Goal: Information Seeking & Learning: Learn about a topic

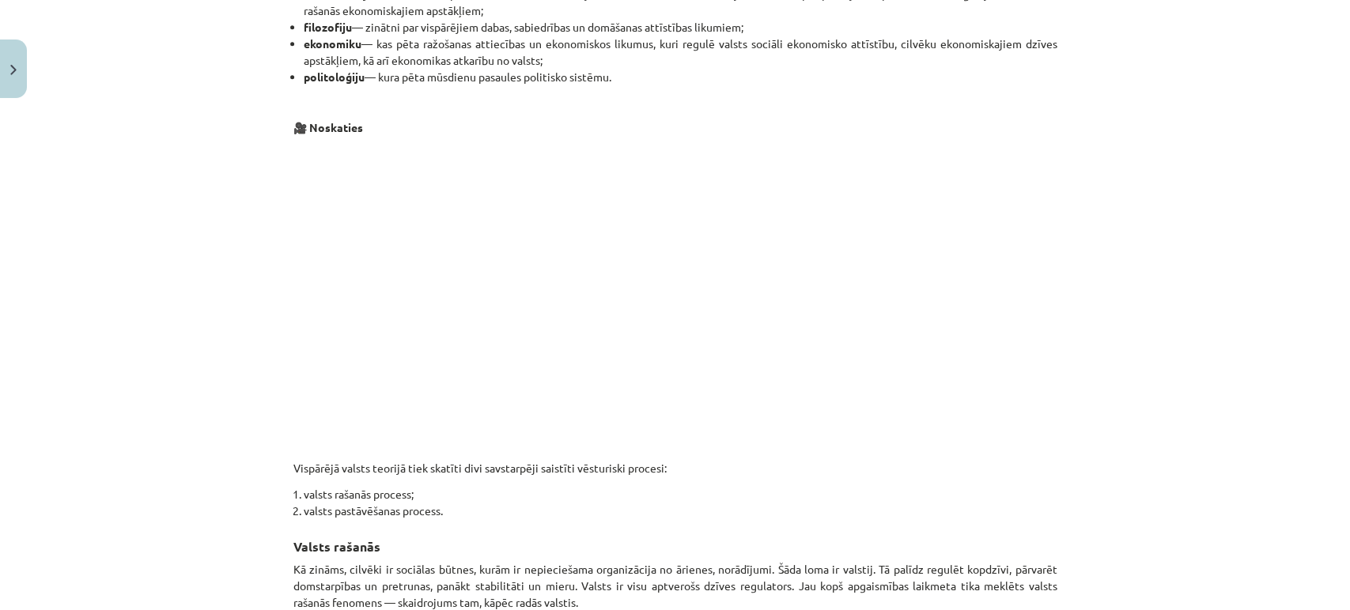
scroll to position [854, 0]
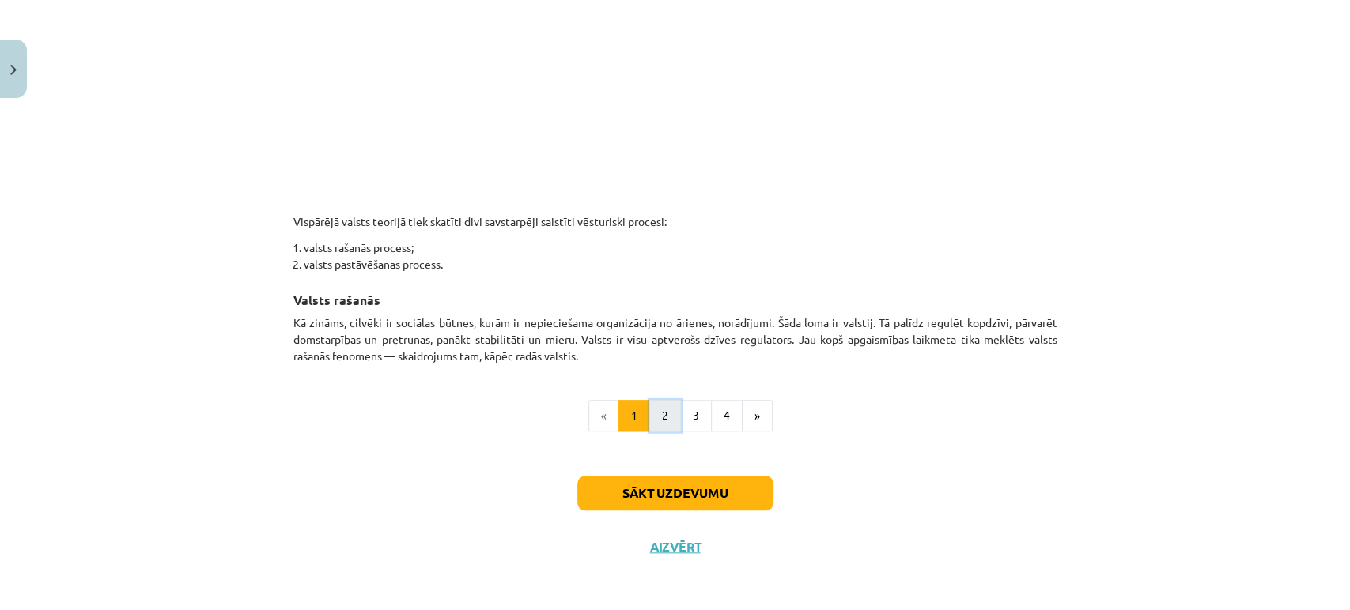
click at [658, 421] on button "2" at bounding box center [665, 416] width 32 height 32
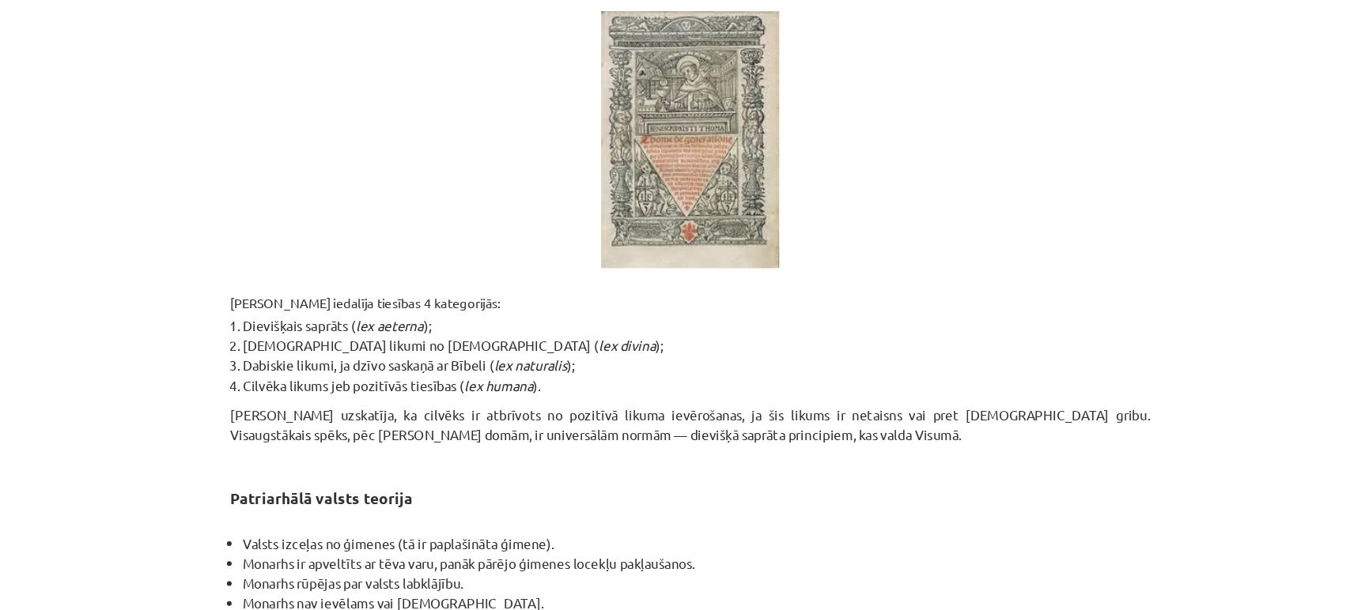
scroll to position [816, 0]
click at [1097, 466] on div "Mācību tēma: Sociālo zinātņu ii - 12. klases 1. ieskaites mācību materiāls #3 1…" at bounding box center [675, 305] width 1350 height 610
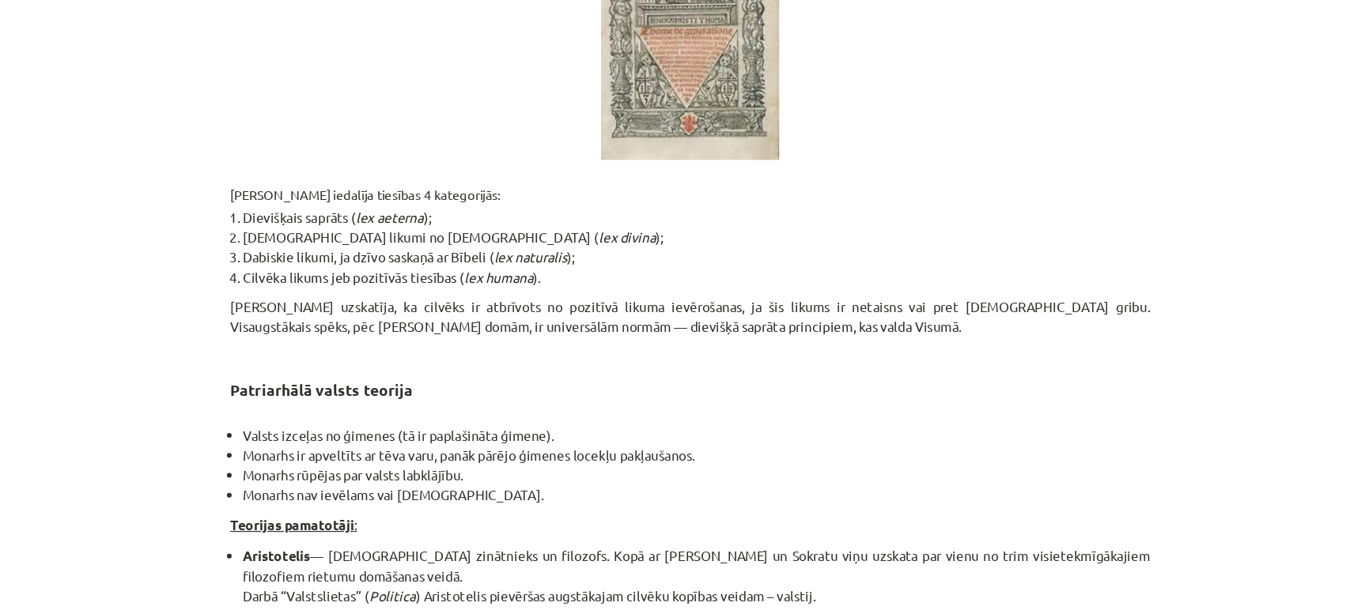
click at [1074, 436] on div "Mācību tēma: Sociālo zinātņu ii - 12. klases 1. ieskaites mācību materiāls #3 1…" at bounding box center [675, 305] width 1350 height 610
click at [1085, 432] on div "Mācību tēma: Sociālo zinātņu ii - 12. klases 1. ieskaites mācību materiāls #3 1…" at bounding box center [675, 305] width 1350 height 610
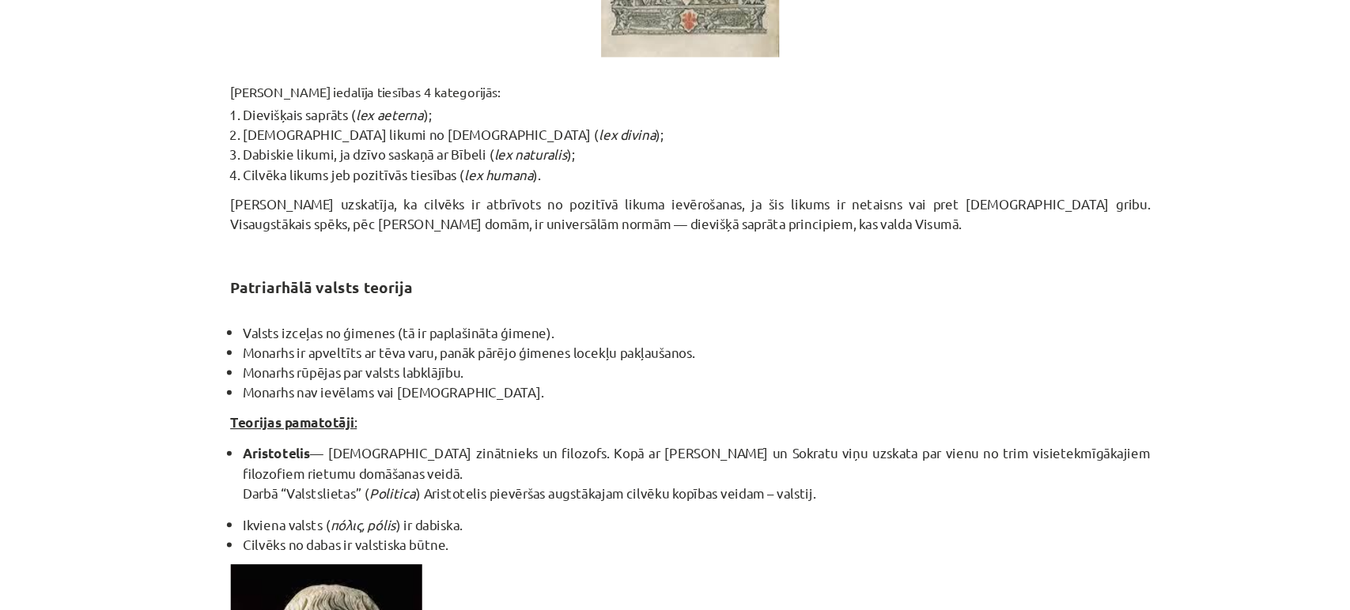
scroll to position [1009, 0]
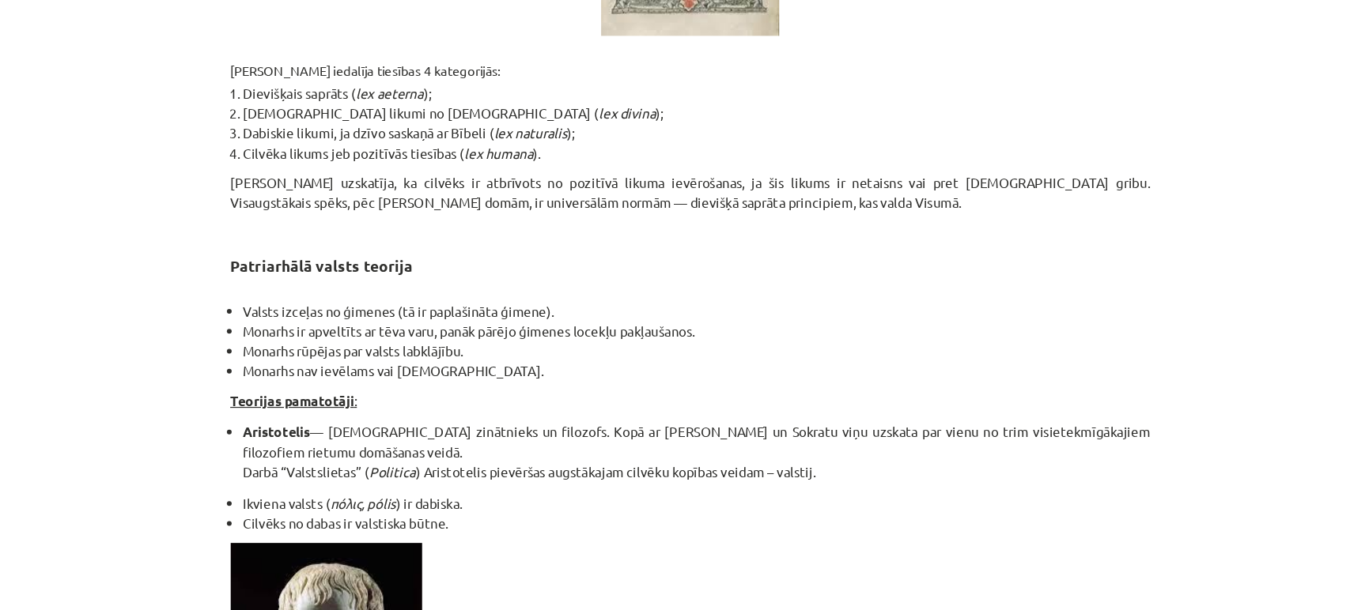
click at [1093, 348] on div "Mācību tēma: Sociālo zinātņu ii - 12. klases 1. ieskaites mācību materiāls #3 1…" at bounding box center [675, 305] width 1350 height 610
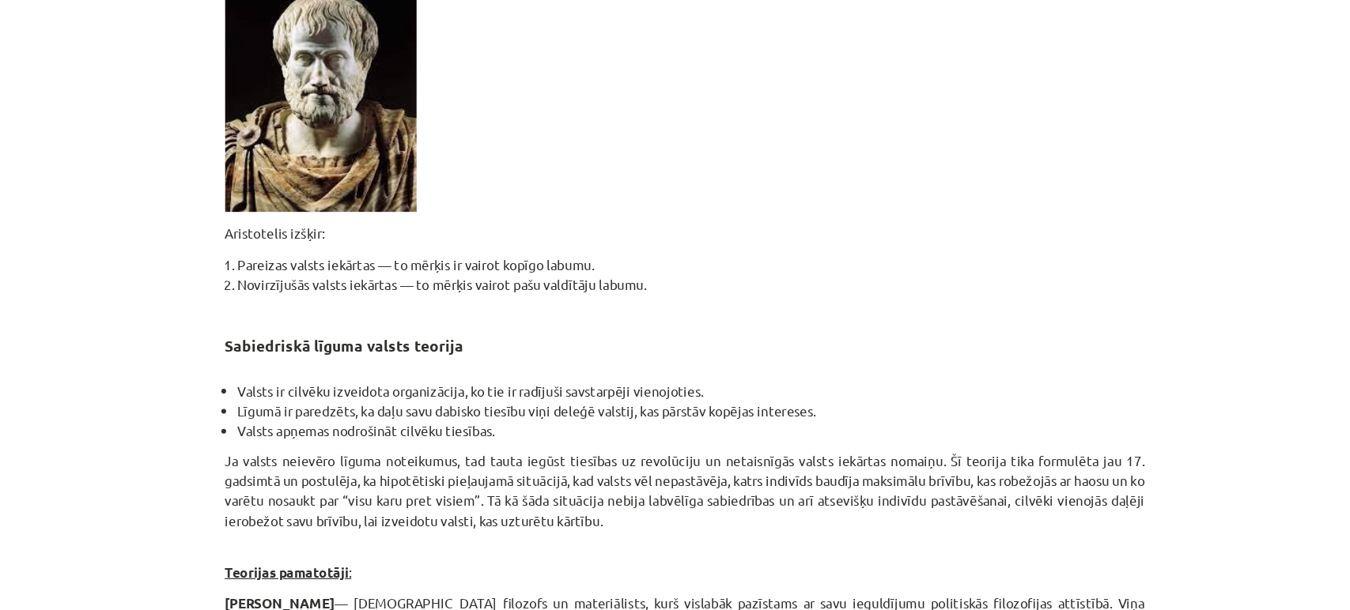
scroll to position [1481, 0]
click at [1125, 326] on div "Mācību tēma: Sociālo zinātņu ii - 12. klases 1. ieskaites mācību materiāls #3 1…" at bounding box center [675, 305] width 1350 height 610
click at [1076, 427] on div "Mācību tēma: Sociālo zinātņu ii - 12. klases 1. ieskaites mācību materiāls #3 1…" at bounding box center [675, 305] width 1350 height 610
click at [1073, 431] on div "Mācību tēma: Sociālo zinātņu ii - 12. klases 1. ieskaites mācību materiāls #3 1…" at bounding box center [675, 305] width 1350 height 610
click at [1084, 467] on div "Mācību tēma: Sociālo zinātņu ii - 12. klases 1. ieskaites mācību materiāls #3 1…" at bounding box center [675, 305] width 1350 height 610
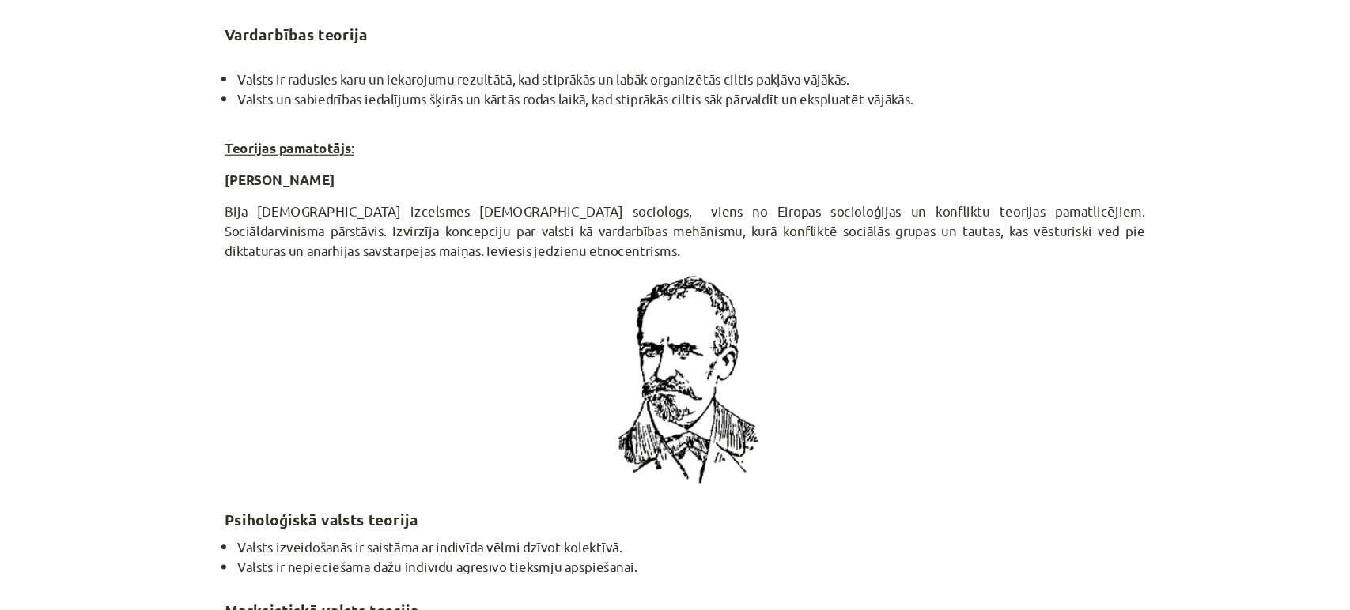
scroll to position [2593, 0]
click at [1132, 398] on div "Mācību tēma: Sociālo zinātņu ii - 12. klases 1. ieskaites mācību materiāls #3 1…" at bounding box center [675, 305] width 1350 height 610
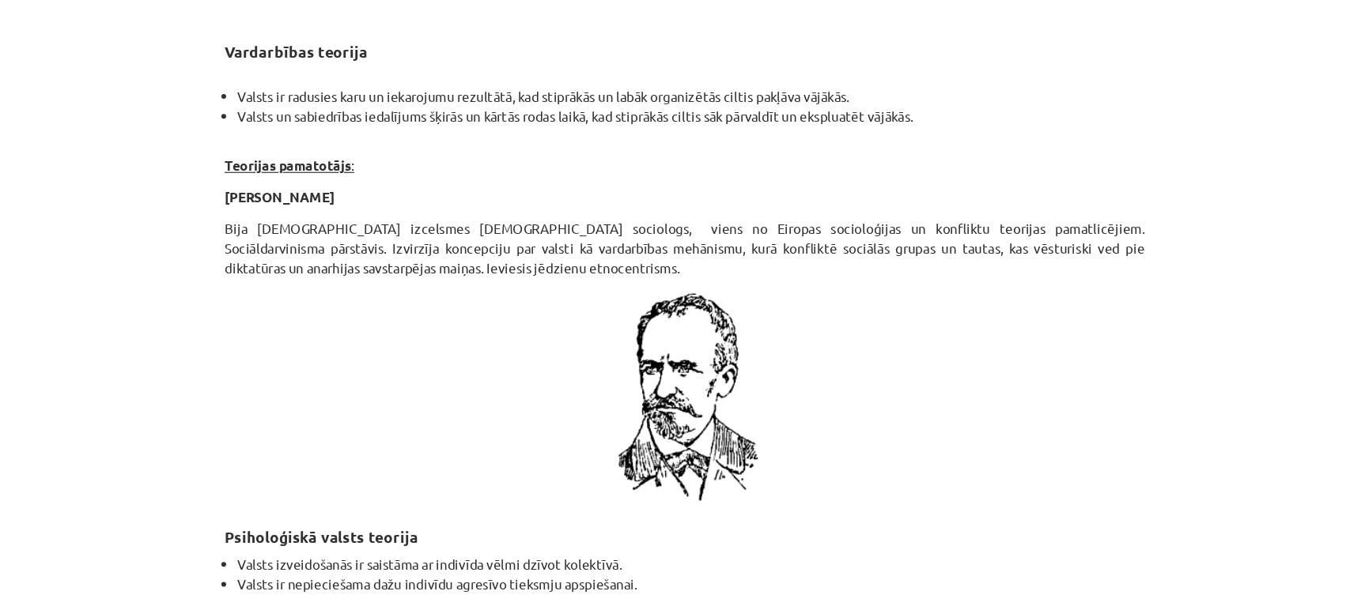
scroll to position [2577, 0]
click at [1072, 411] on div "Mācību tēma: Sociālo zinātņu ii - 12. klases 1. ieskaites mācību materiāls #3 1…" at bounding box center [675, 305] width 1350 height 610
click at [1062, 389] on div "Mācību tēma: Sociālo zinātņu ii - 12. klases 1. ieskaites mācību materiāls #3 1…" at bounding box center [675, 305] width 1350 height 610
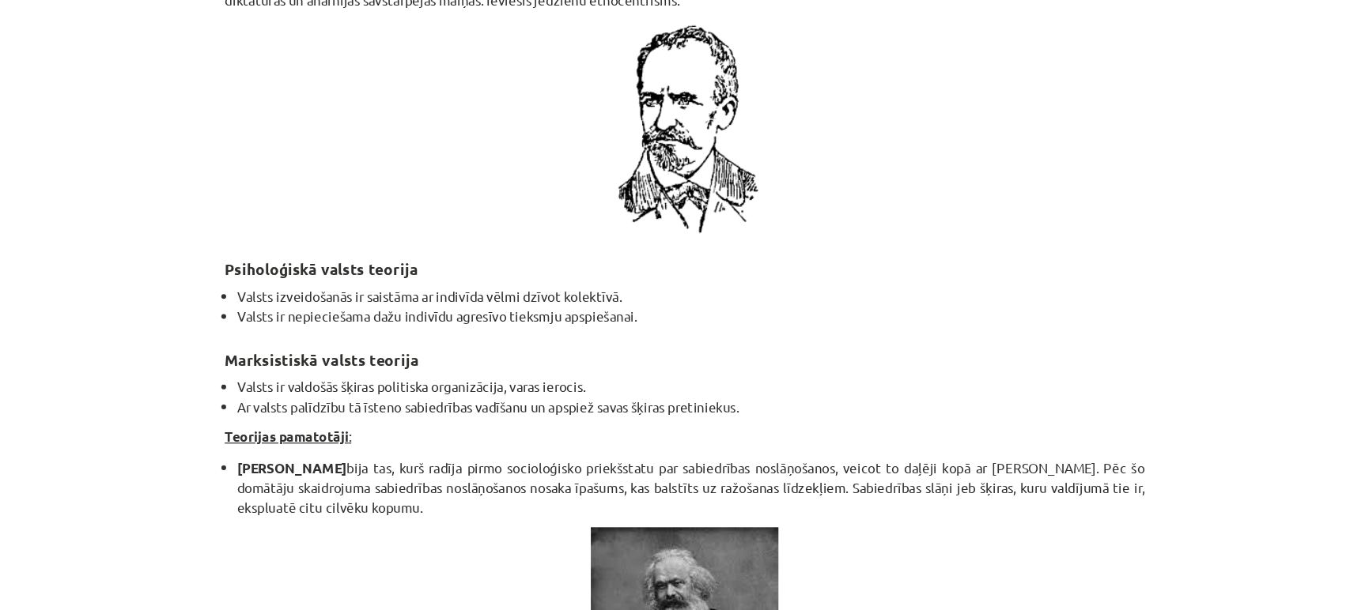
scroll to position [2807, 0]
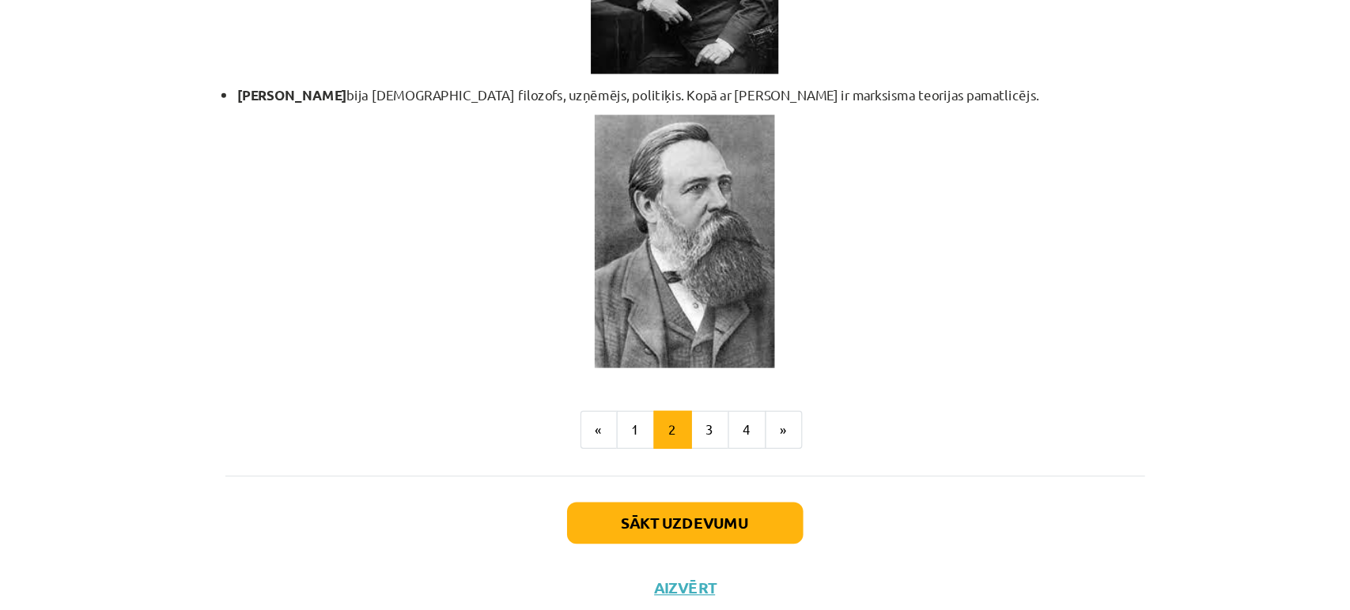
scroll to position [537, 0]
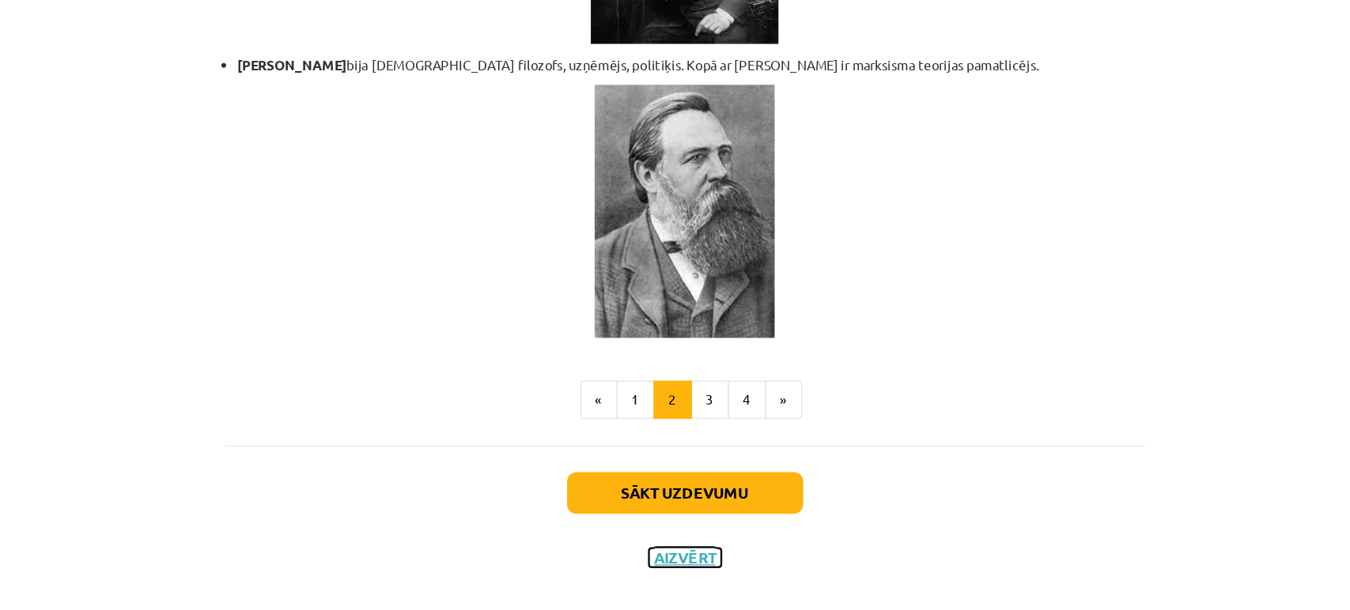
click at [678, 559] on button "Aizvērt" at bounding box center [675, 567] width 60 height 16
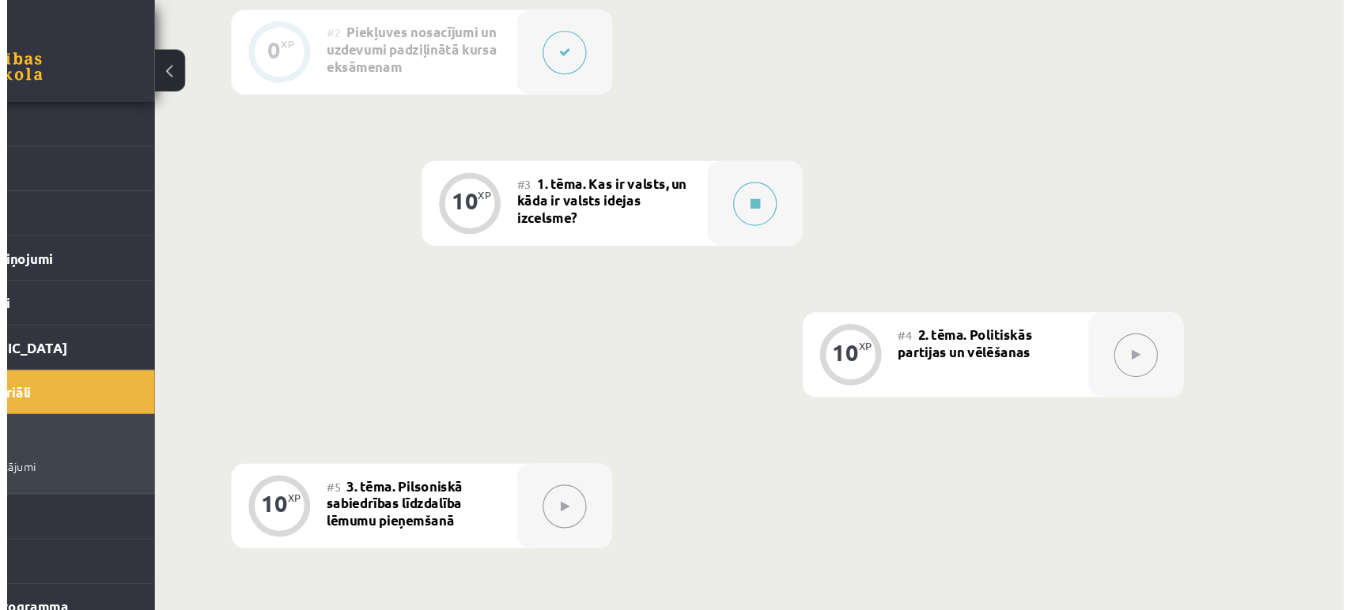
scroll to position [464, 0]
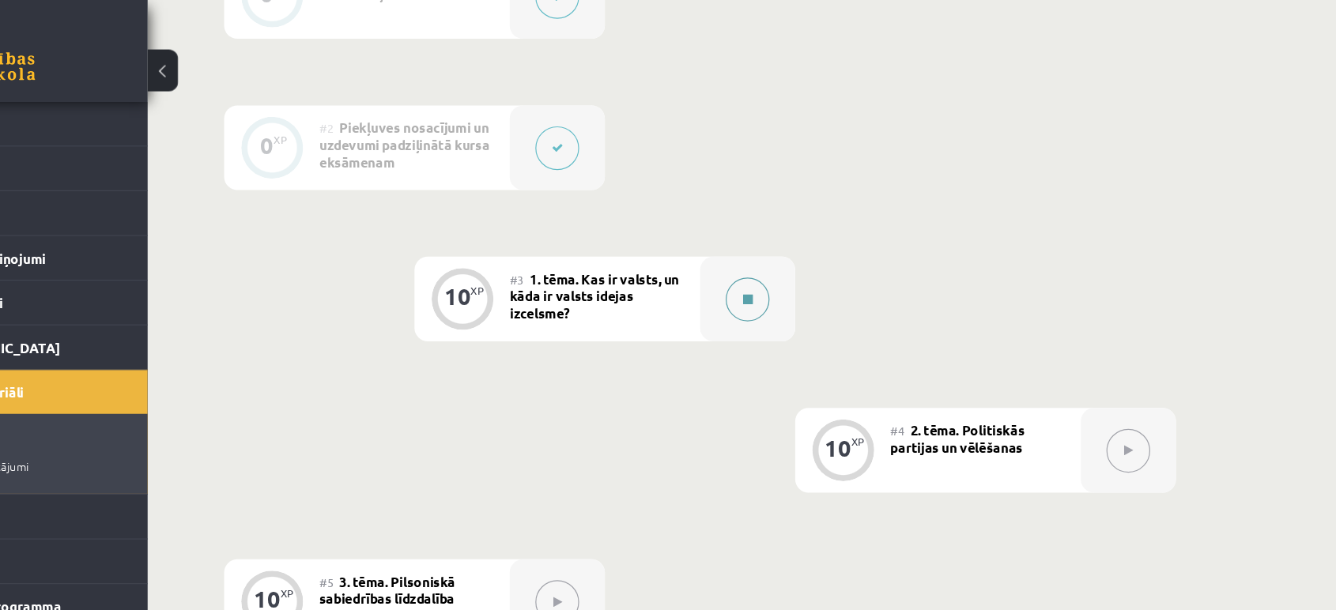
click at [740, 242] on button at bounding box center [735, 249] width 36 height 36
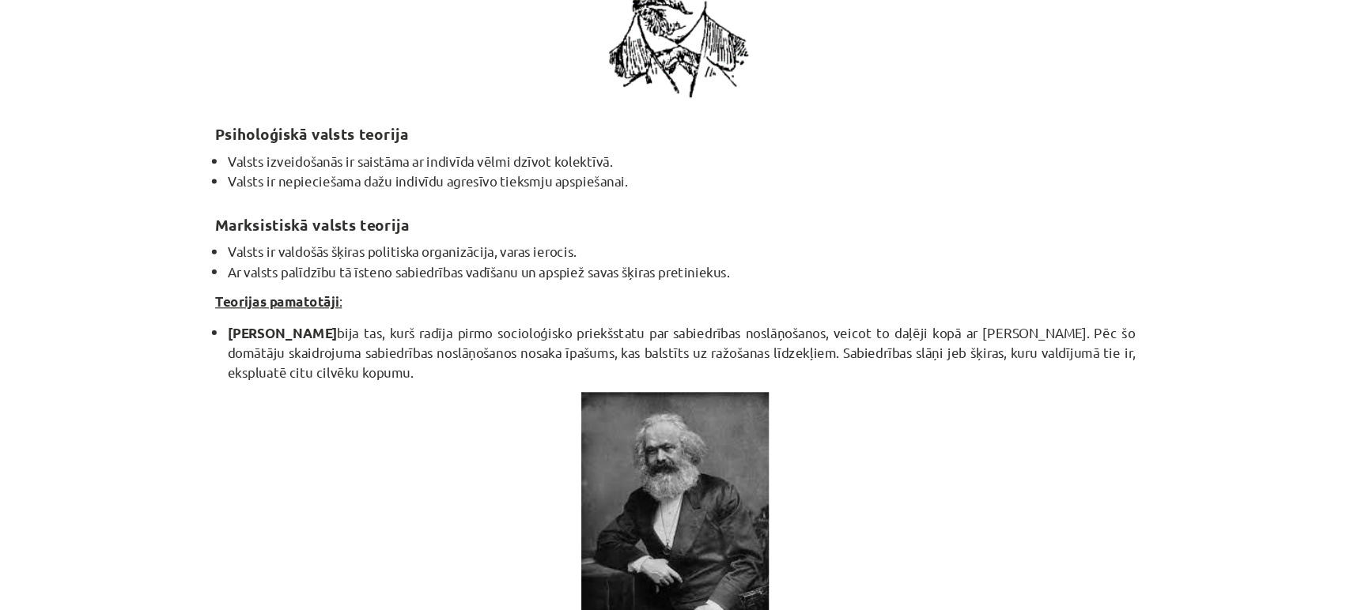
scroll to position [2992, 0]
click at [1080, 323] on div "Mācību tēma: Sociālo zinātņu ii - 12. klases 1. ieskaites mācību materiāls #3 1…" at bounding box center [675, 305] width 1350 height 610
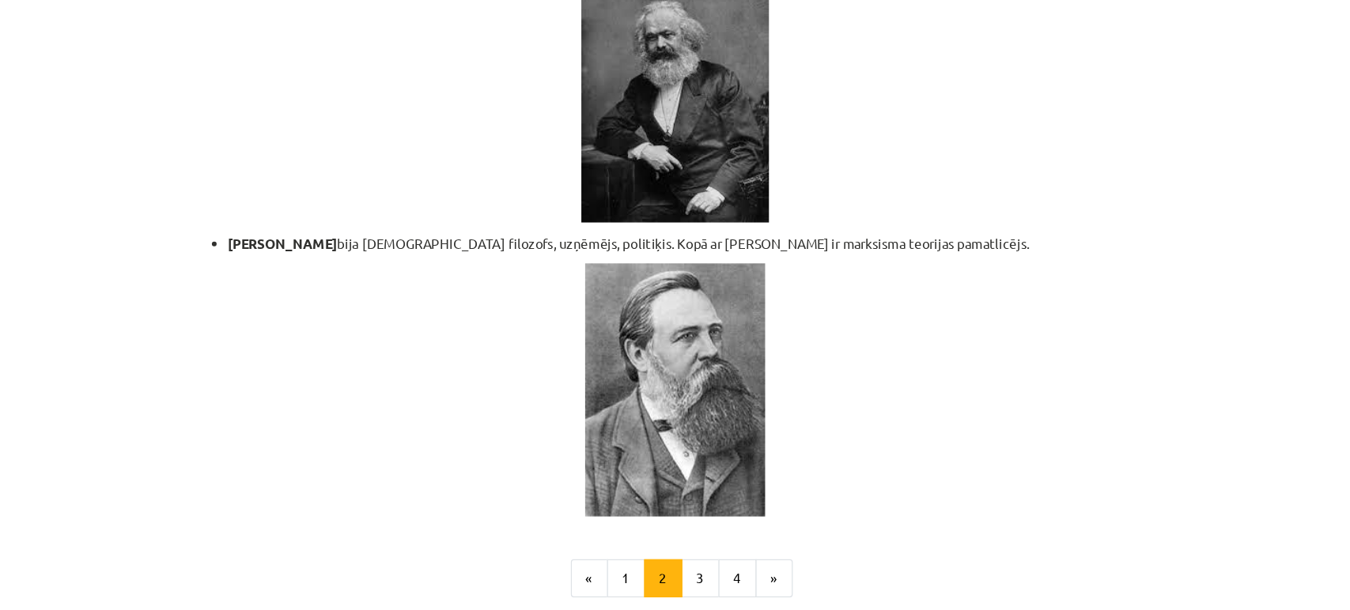
scroll to position [3380, 0]
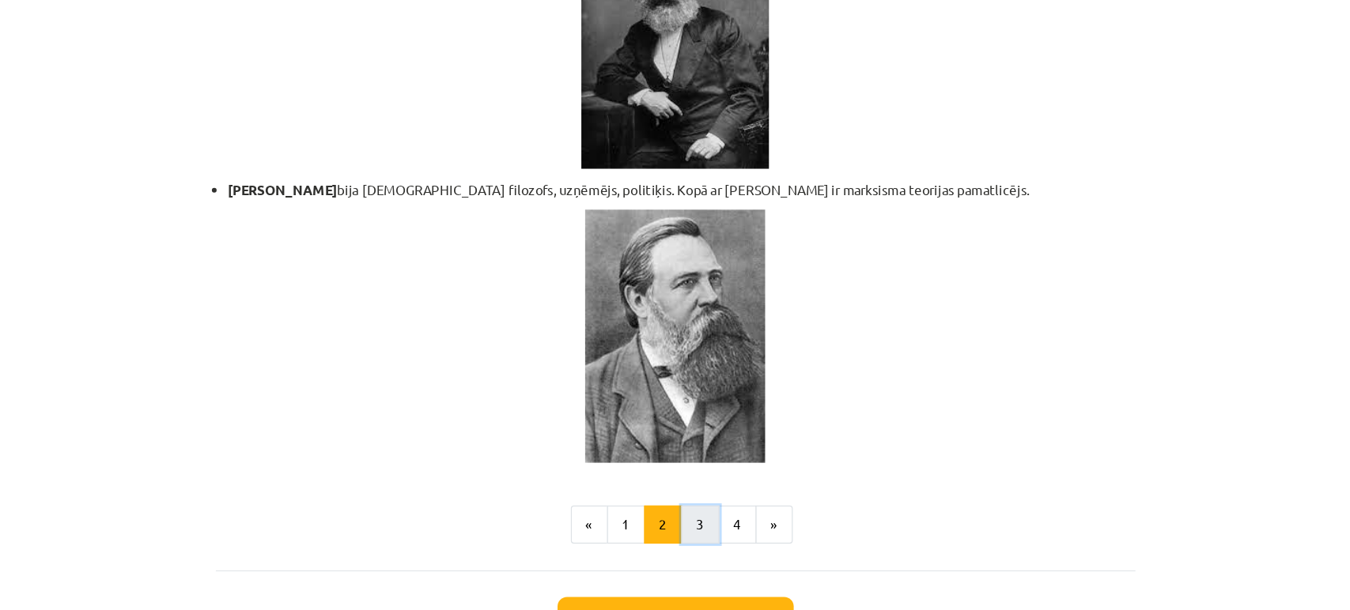
click at [693, 420] on button "3" at bounding box center [696, 436] width 32 height 32
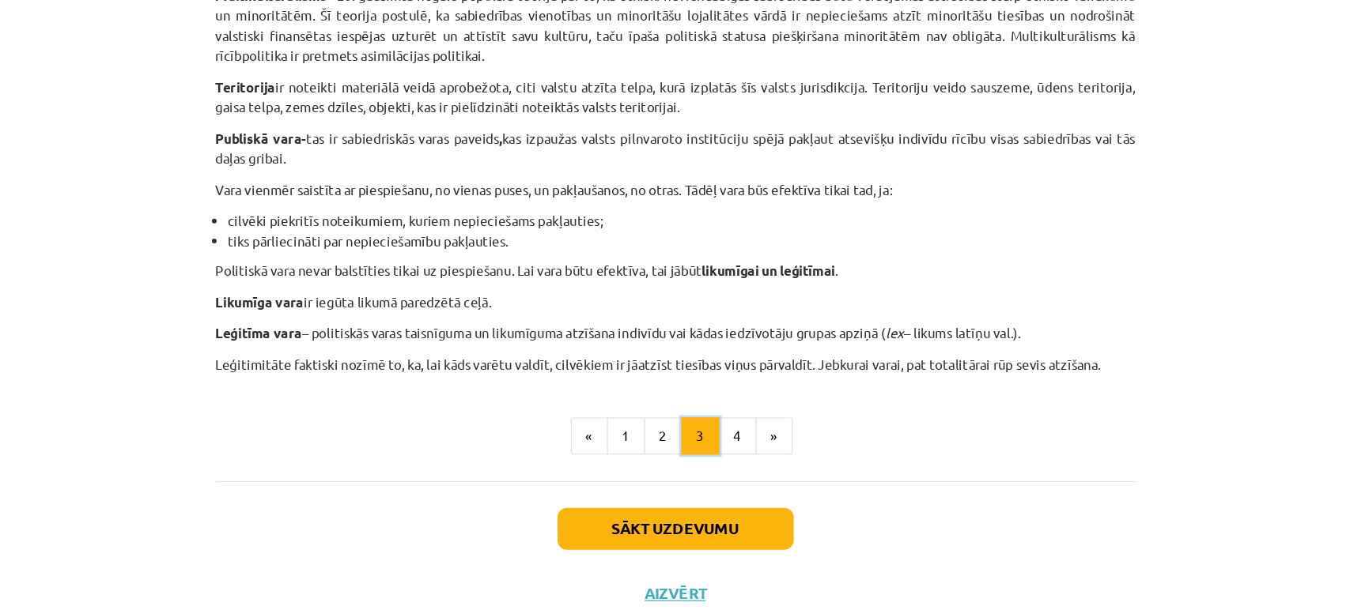
scroll to position [464, 0]
click at [719, 421] on button "4" at bounding box center [727, 414] width 32 height 32
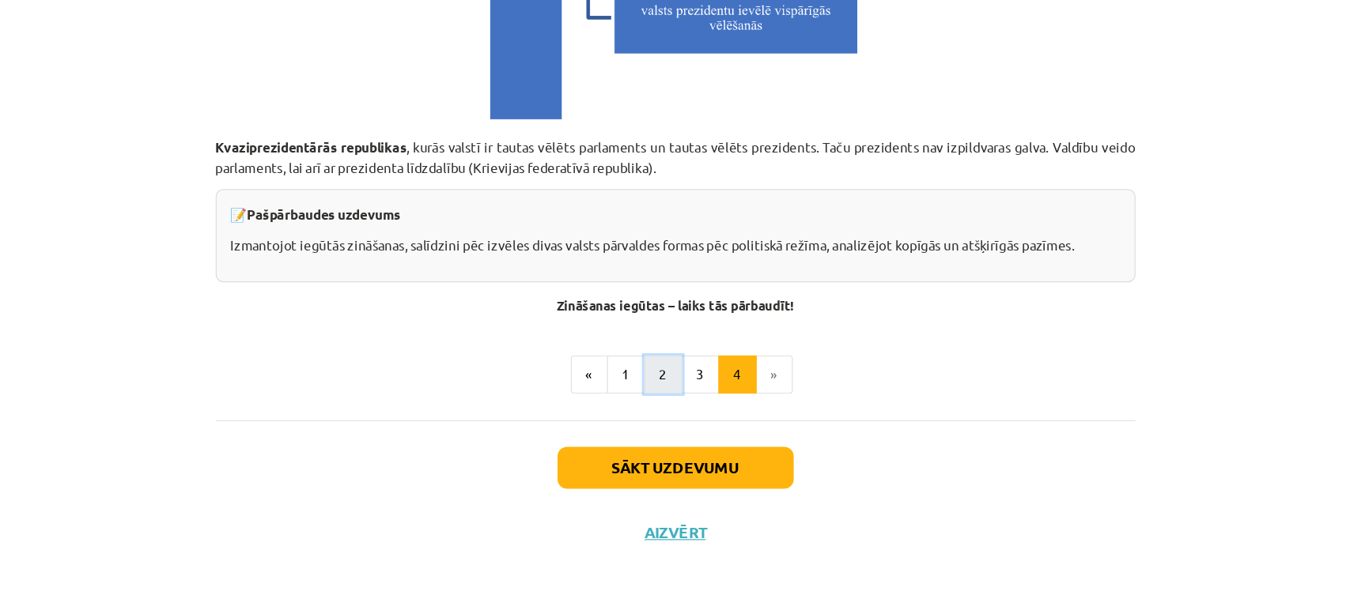
click at [649, 419] on button "2" at bounding box center [665, 414] width 32 height 32
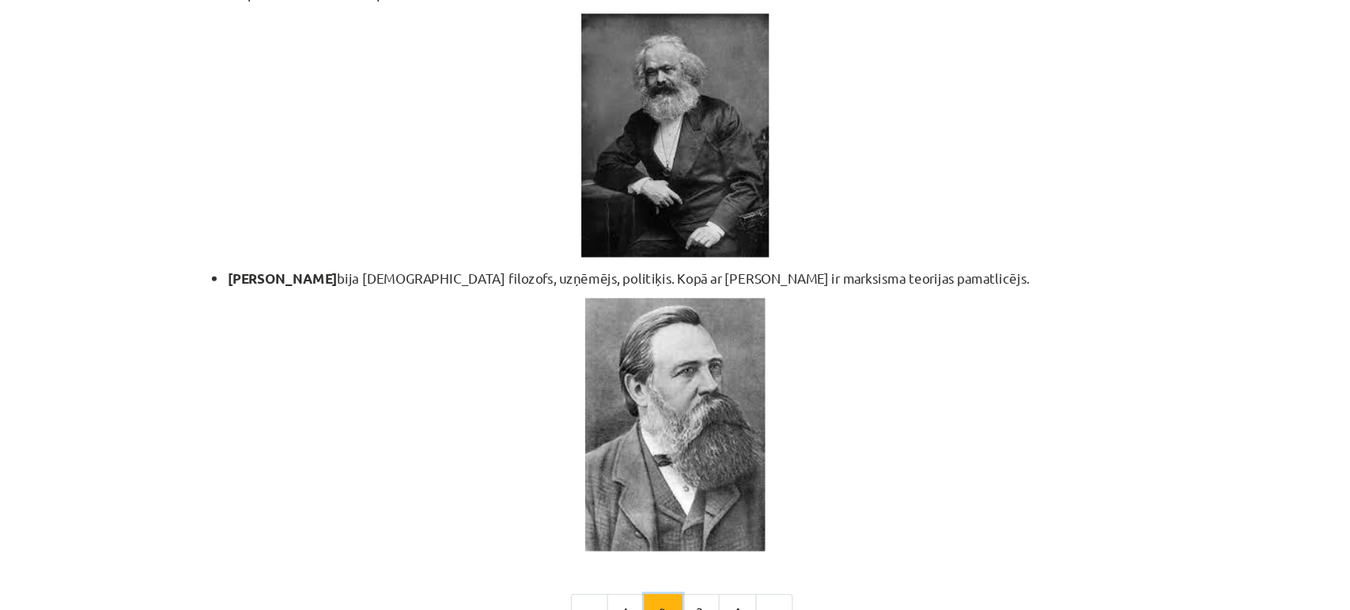
scroll to position [3380, 0]
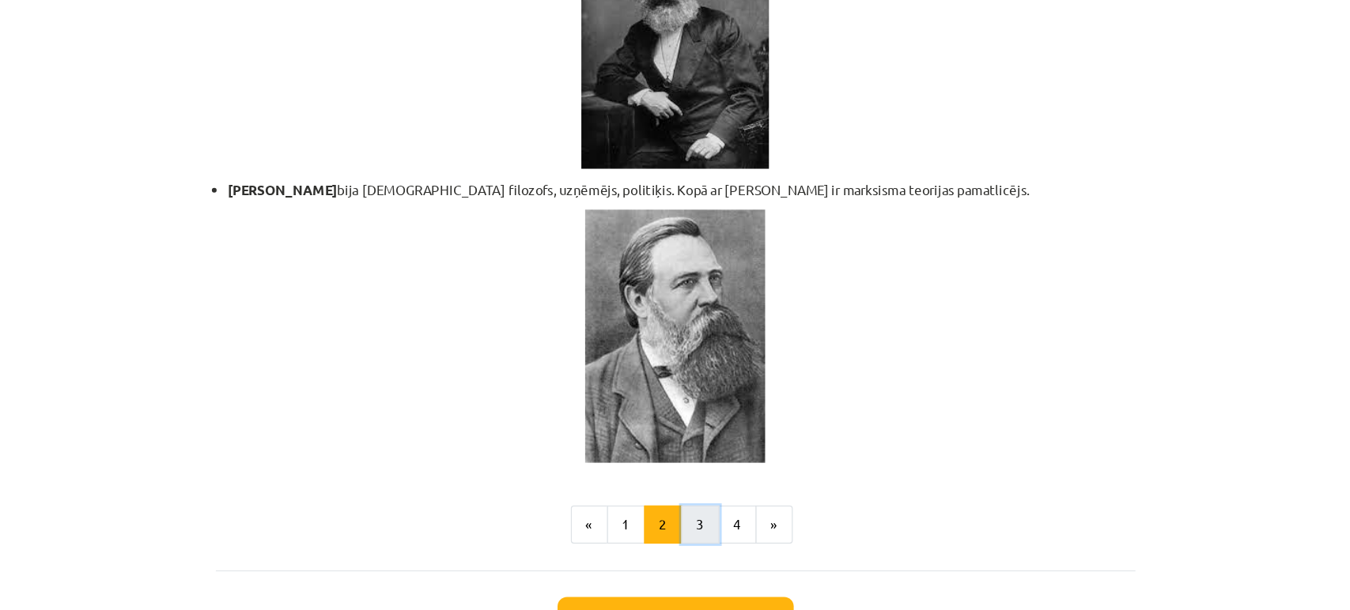
click at [692, 426] on button "3" at bounding box center [696, 436] width 32 height 32
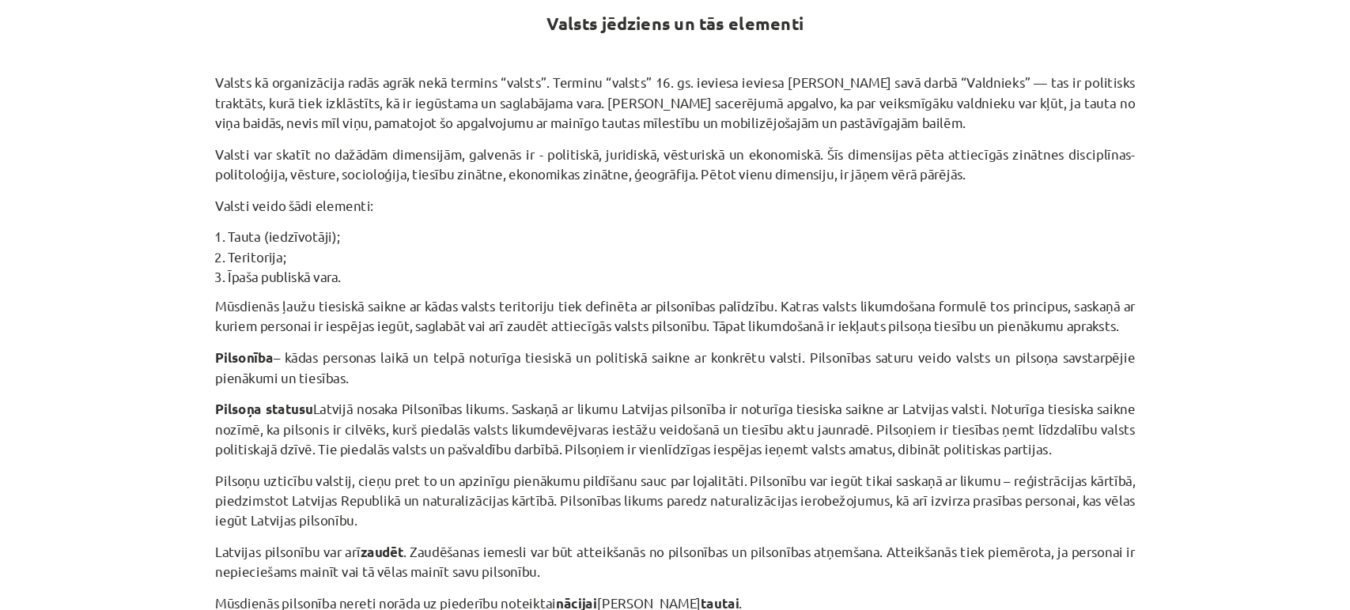
scroll to position [283, 0]
click at [1075, 199] on div "Mācību tēma: Sociālo zinātņu ii - 12. klases 1. ieskaites mācību materiāls #3 1…" at bounding box center [675, 305] width 1350 height 610
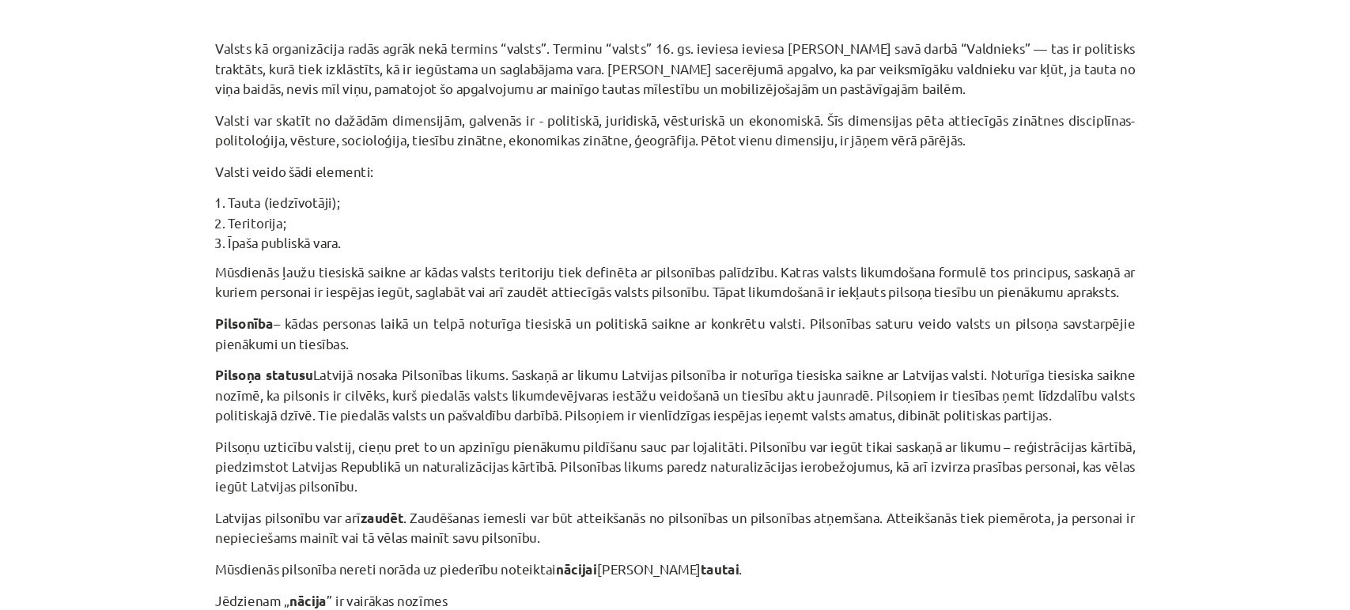
scroll to position [316, 0]
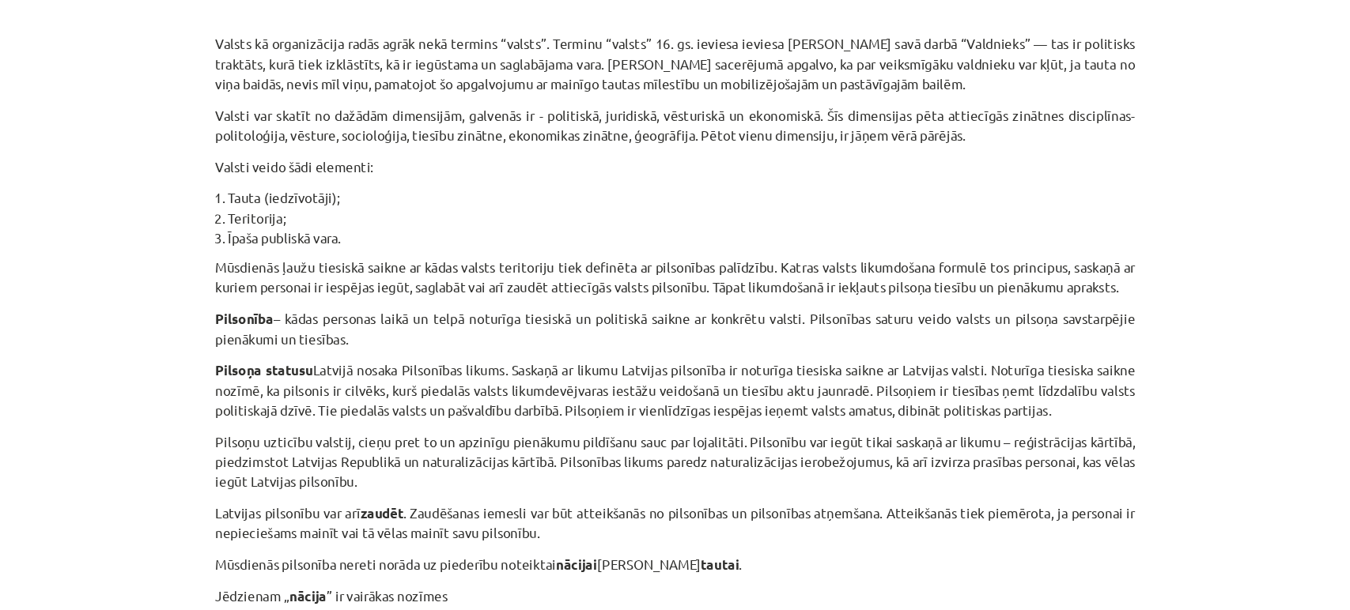
click at [1037, 198] on li "Īpaša publiskā vara." at bounding box center [680, 198] width 753 height 17
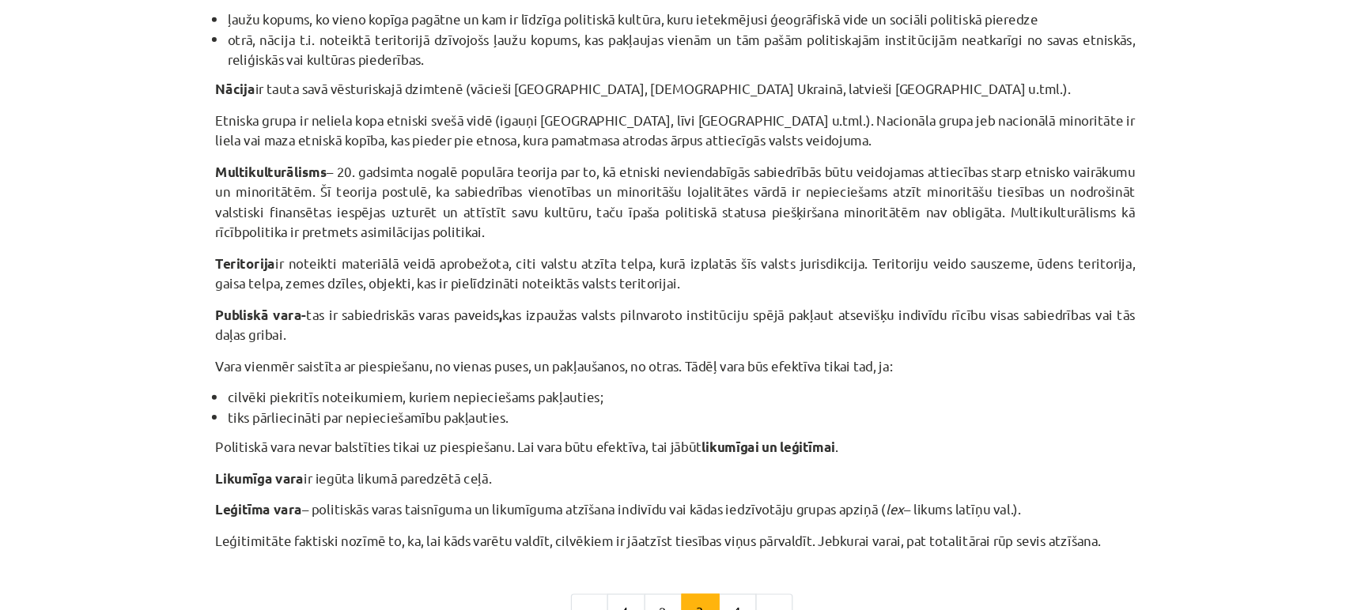
scroll to position [821, 0]
click at [1146, 236] on div "Mācību tēma: Sociālo zinātņu ii - 12. klases 1. ieskaites mācību materiāls #3 1…" at bounding box center [675, 305] width 1350 height 610
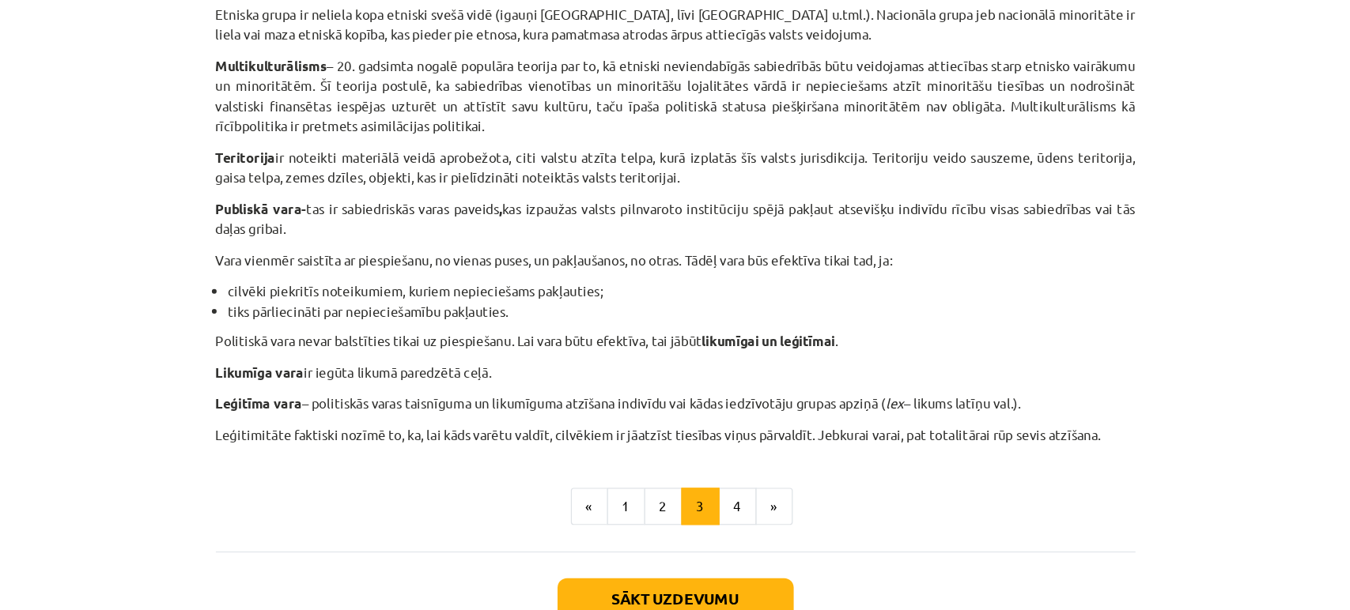
scroll to position [916, 0]
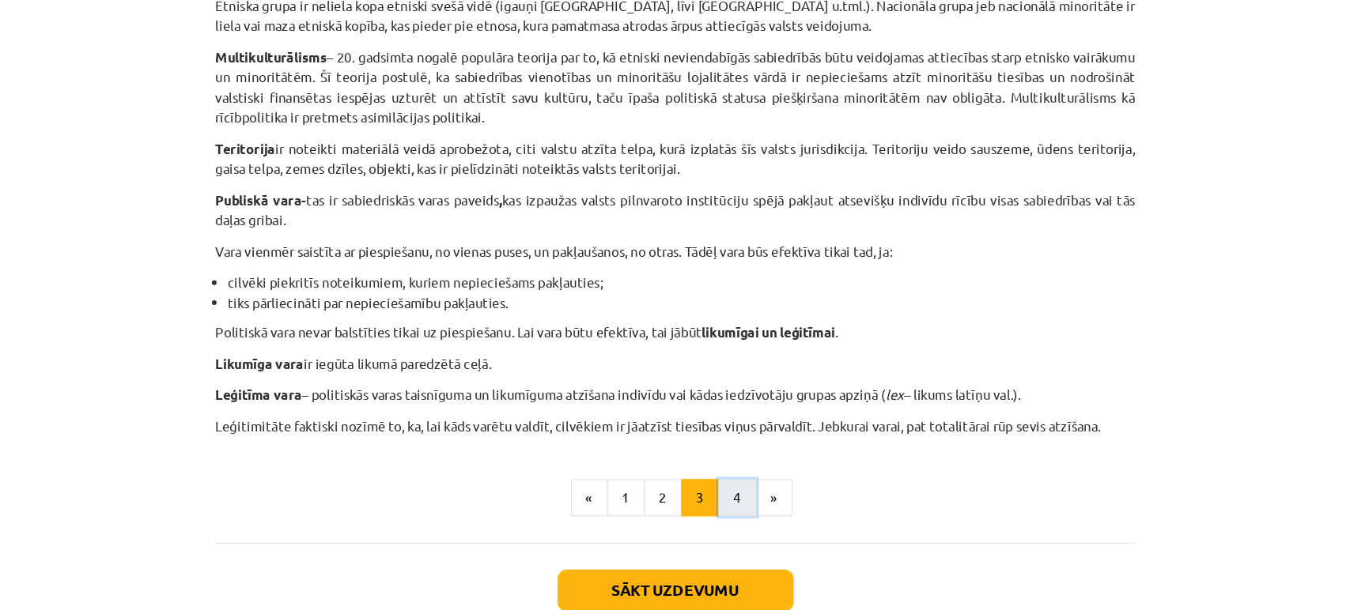
click at [726, 411] on button "4" at bounding box center [727, 414] width 32 height 32
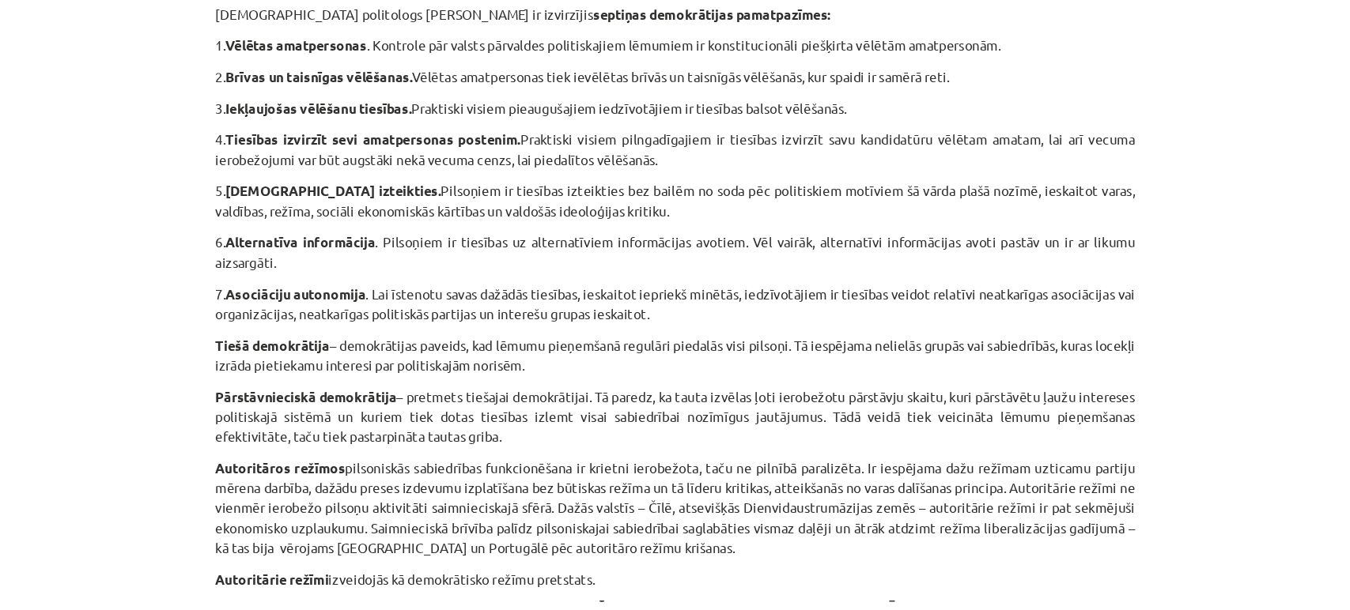
scroll to position [795, 0]
click at [1131, 340] on div "Mācību tēma: Sociālo zinātņu ii - 12. klases 1. ieskaites mācību materiāls #3 1…" at bounding box center [675, 305] width 1350 height 610
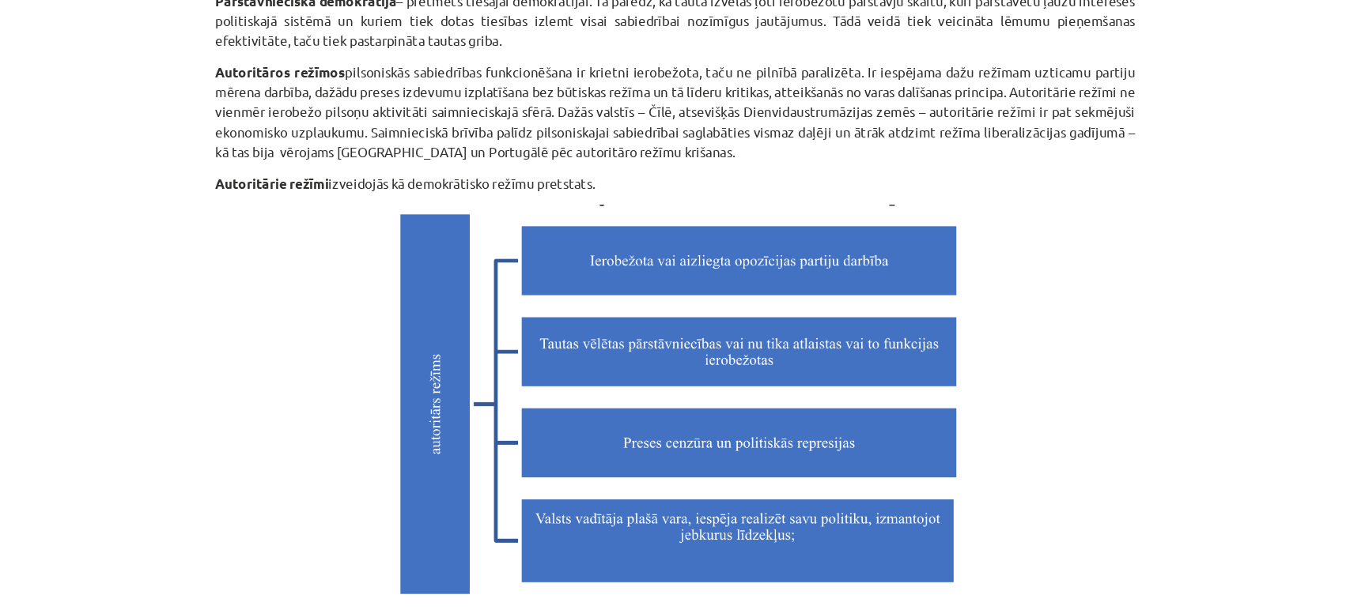
scroll to position [1124, 0]
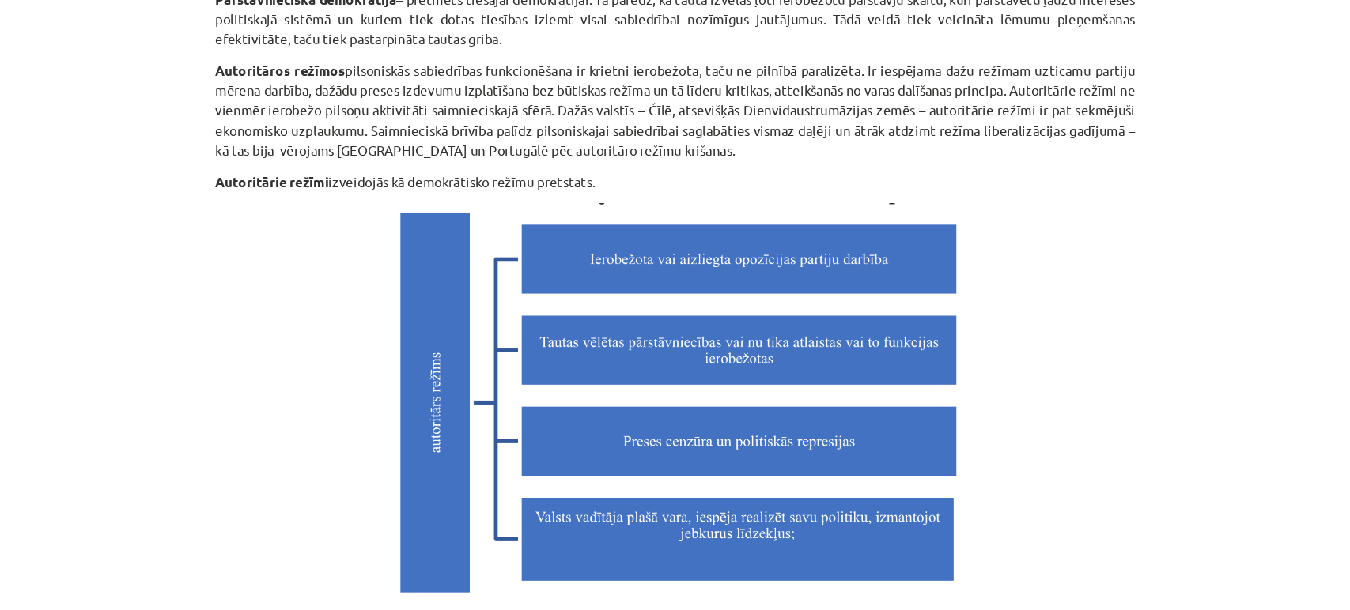
click at [1097, 396] on div "Mācību tēma: Sociālo zinātņu ii - 12. klases 1. ieskaites mācību materiāls #3 1…" at bounding box center [675, 305] width 1350 height 610
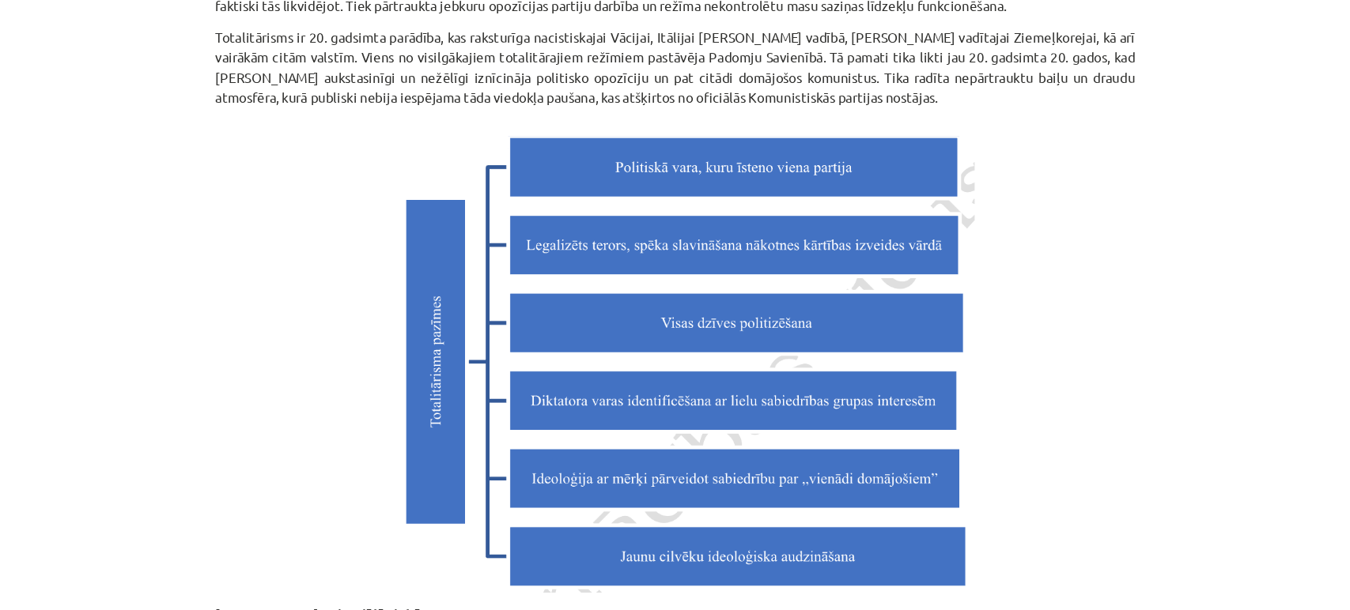
scroll to position [1649, 0]
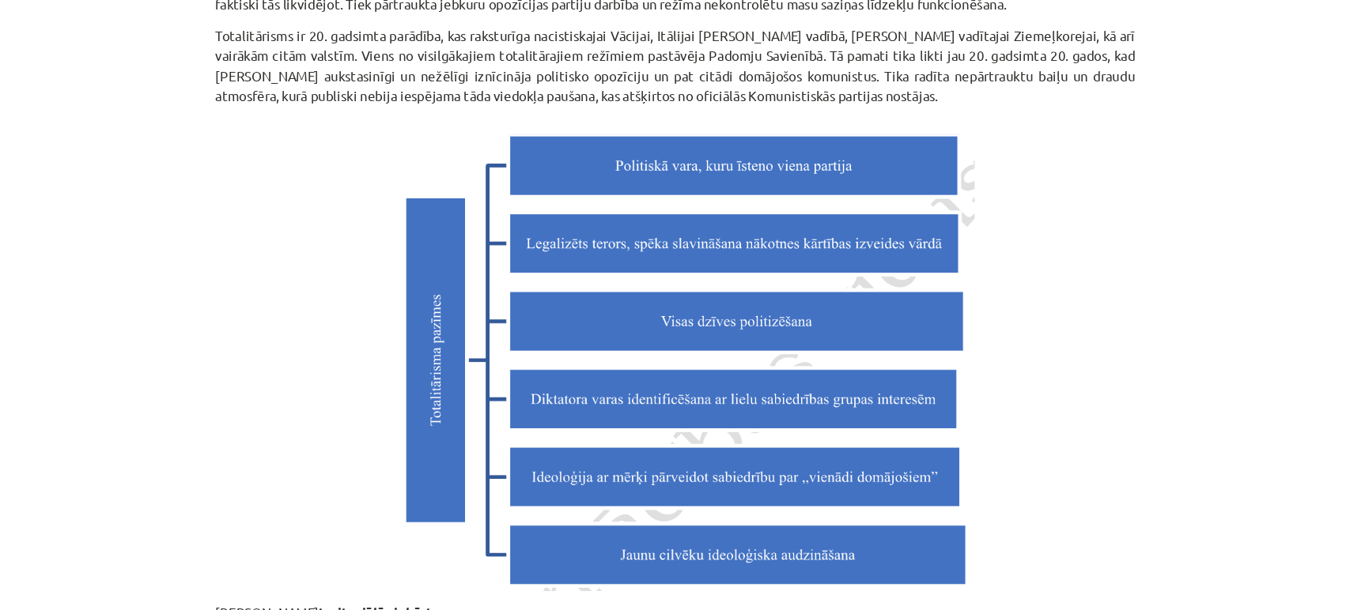
click at [1123, 386] on div "Mācību tēma: Sociālo zinātņu ii - 12. klases 1. ieskaites mācību materiāls #3 1…" at bounding box center [675, 305] width 1350 height 610
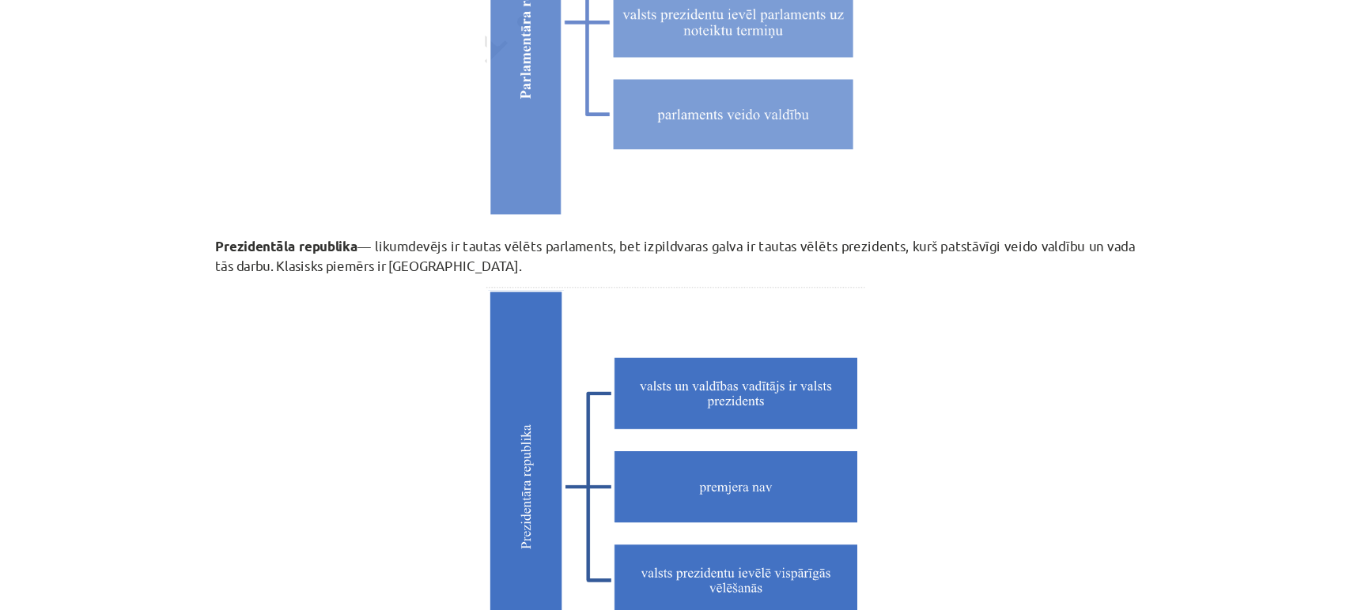
scroll to position [4007, 0]
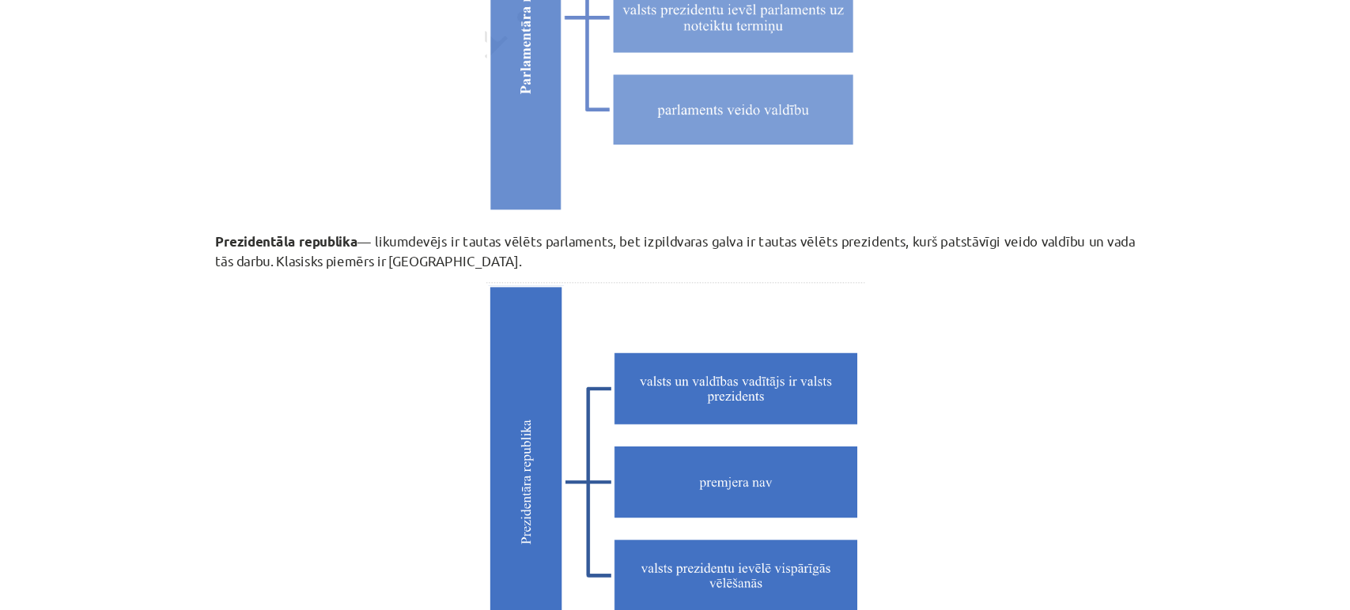
click at [1155, 395] on div "Mācību tēma: Sociālo zinātņu ii - 12. klases 1. ieskaites mācību materiāls #3 1…" at bounding box center [675, 305] width 1350 height 610
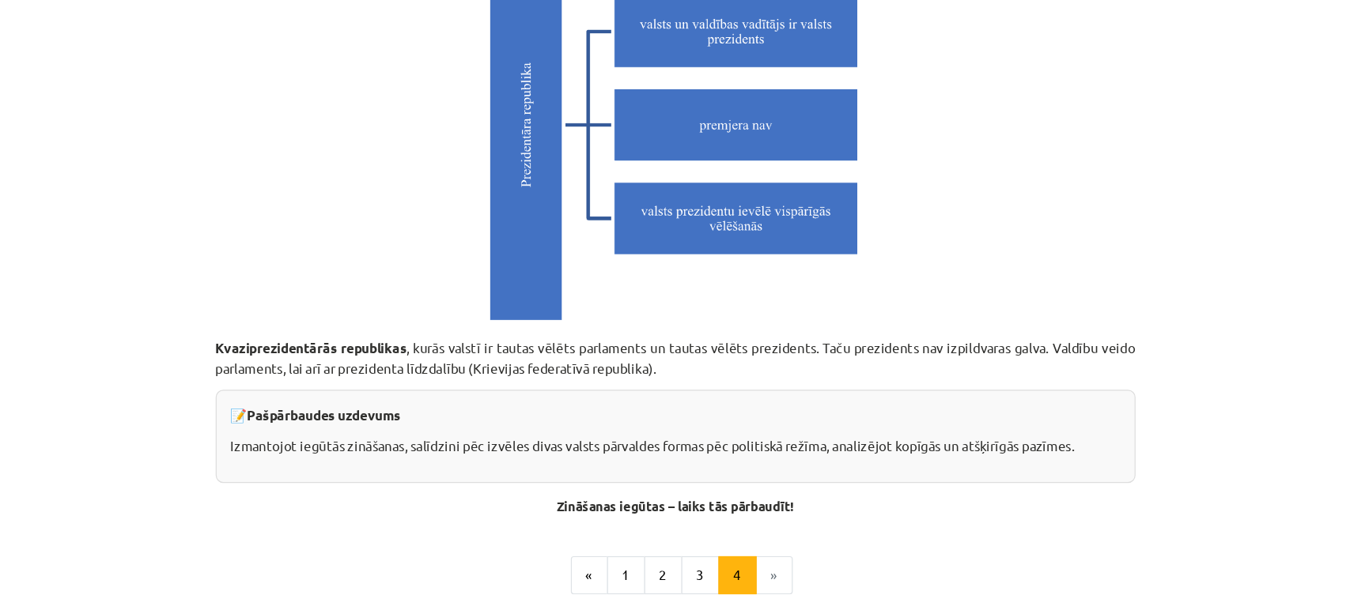
scroll to position [4471, 0]
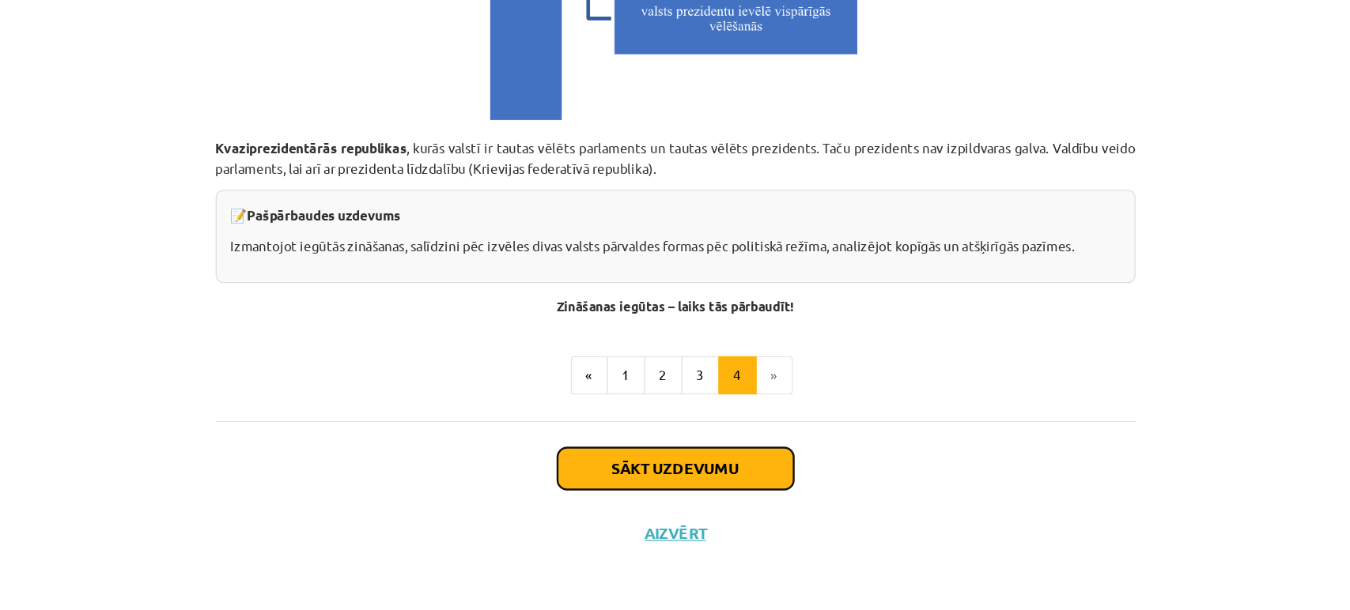
click at [708, 491] on button "Sākt uzdevumu" at bounding box center [675, 491] width 196 height 35
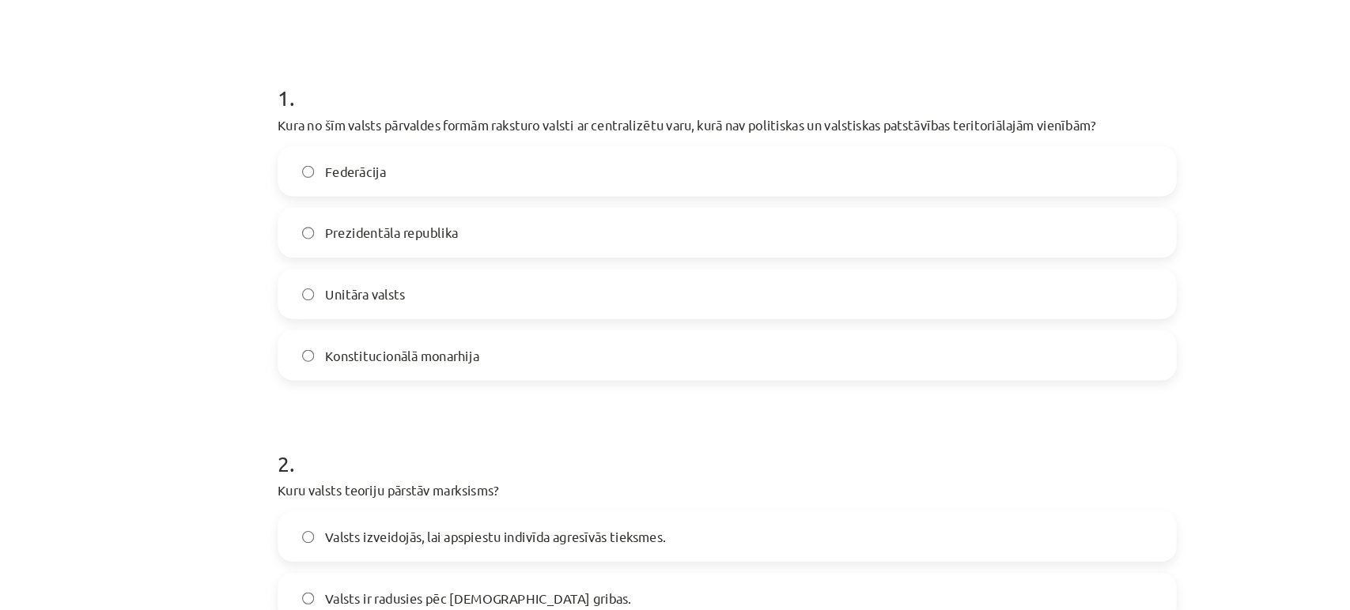
scroll to position [464, 0]
click at [527, 157] on p "Kura no šīm valsts pārvaldes formām raksturo valsti ar centralizētu varu, kurā …" at bounding box center [675, 151] width 764 height 17
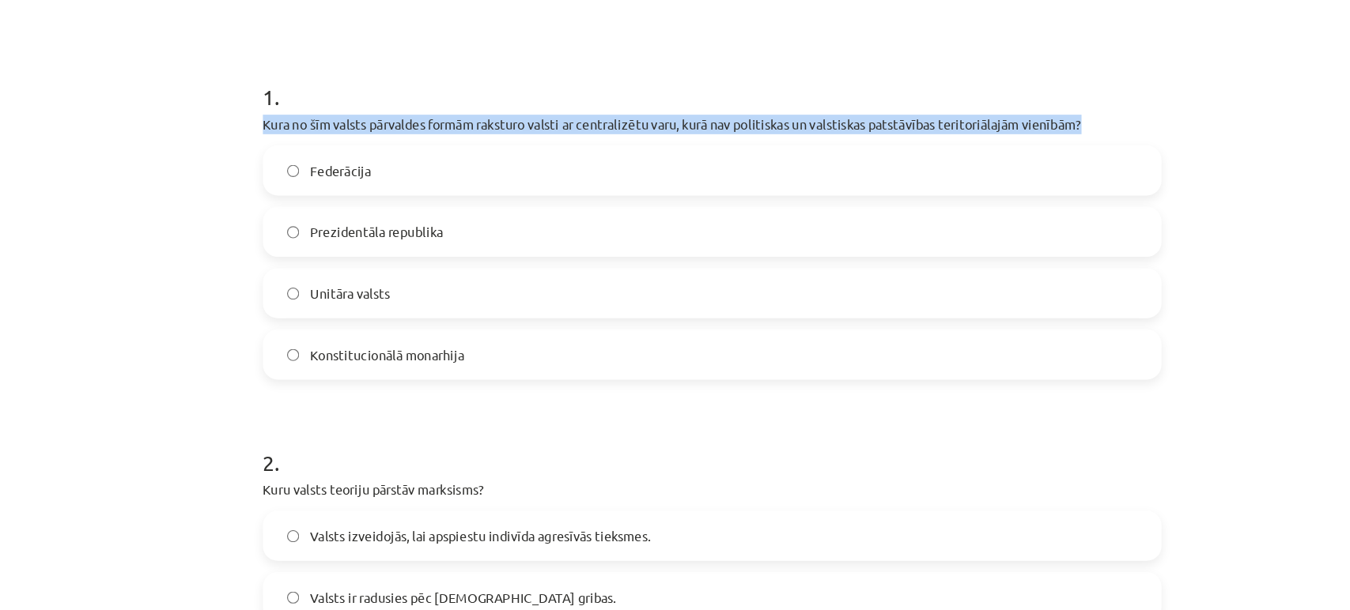
click at [527, 157] on p "Kura no šīm valsts pārvaldes formām raksturo valsti ar centralizētu varu, kurā …" at bounding box center [675, 151] width 764 height 17
click at [561, 147] on p "Kura no šīm valsts pārvaldes formām raksturo valsti ar centralizētu varu, kurā …" at bounding box center [675, 151] width 764 height 17
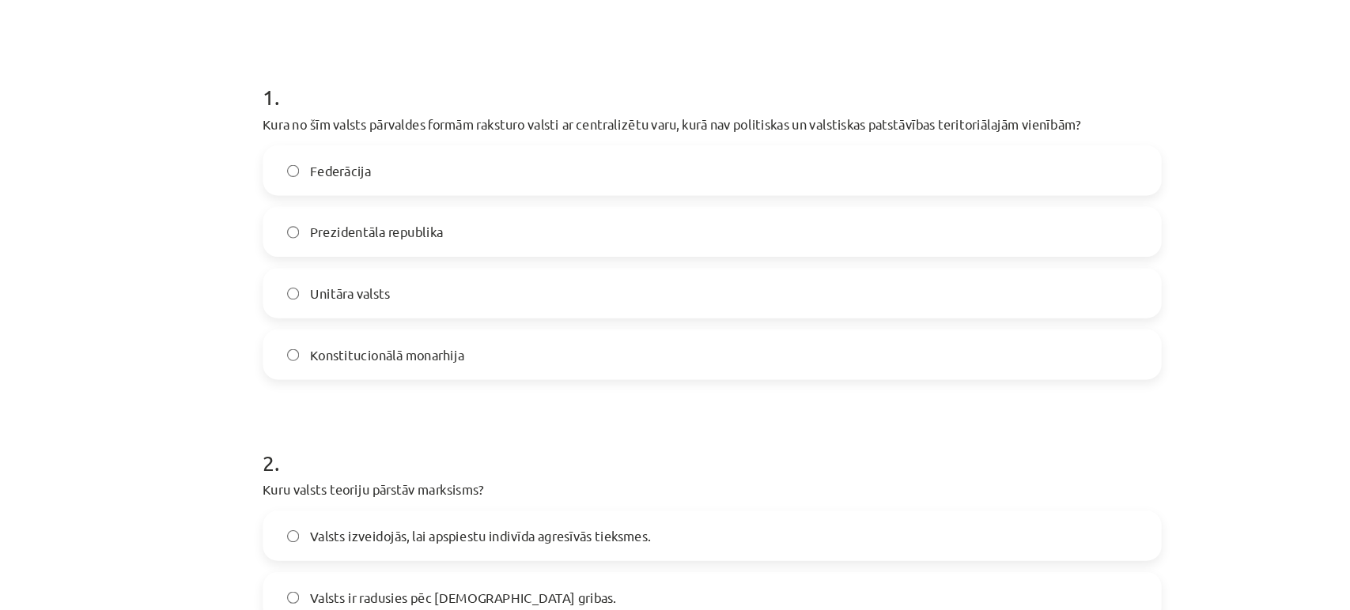
click at [416, 296] on label "Unitāra valsts" at bounding box center [675, 295] width 761 height 40
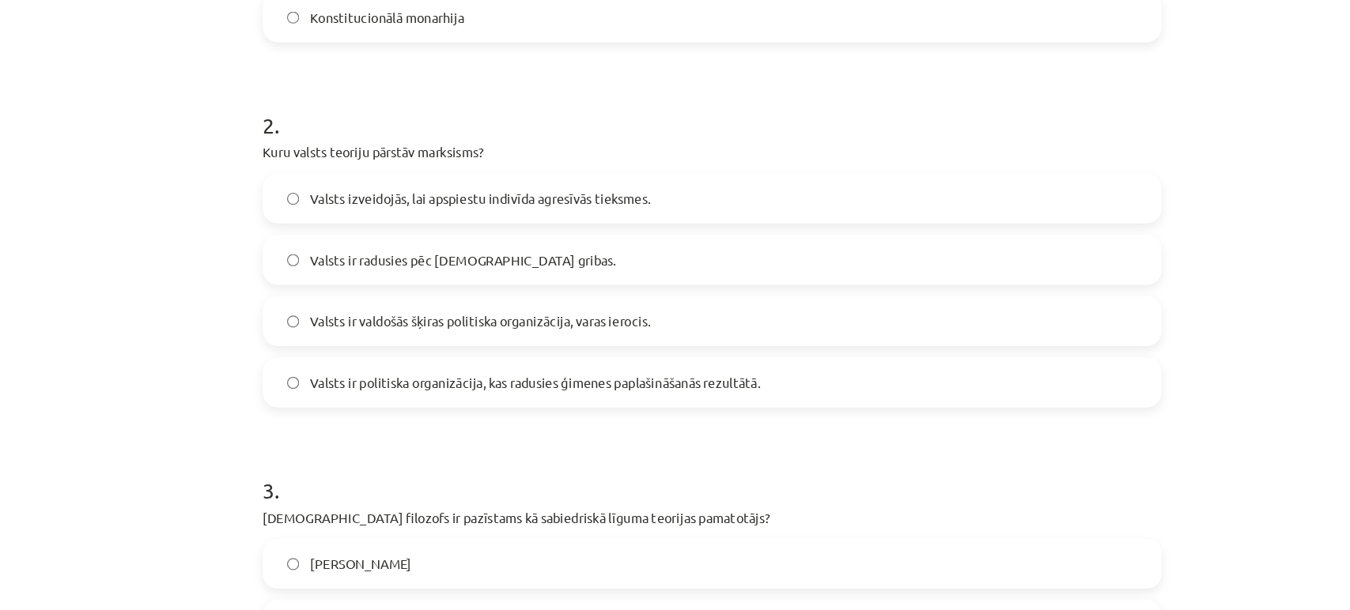
scroll to position [527, 0]
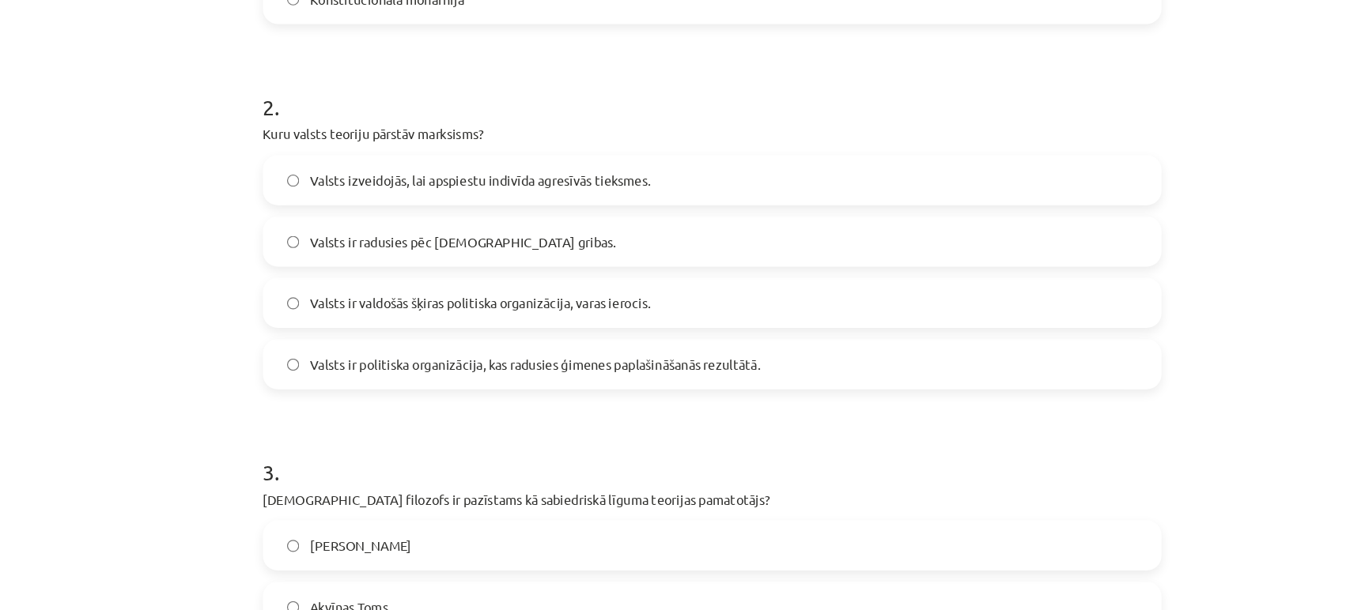
click at [459, 209] on label "Valsts izveidojās, lai apspiestu indivīda agresīvās tieksmes." at bounding box center [675, 199] width 761 height 40
click at [500, 297] on span "Valsts ir valdošās šķiras politiska organizācija, varas ierocis." at bounding box center [478, 304] width 289 height 17
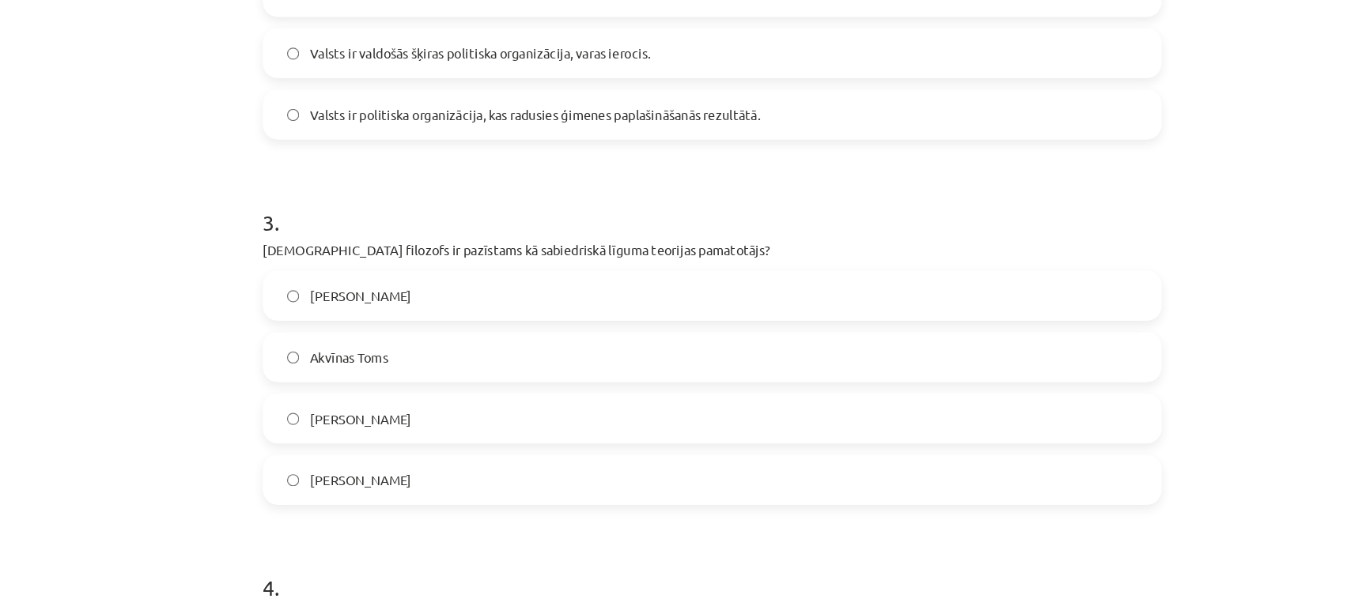
scroll to position [740, 0]
click at [412, 300] on label "[PERSON_NAME]" at bounding box center [675, 297] width 761 height 40
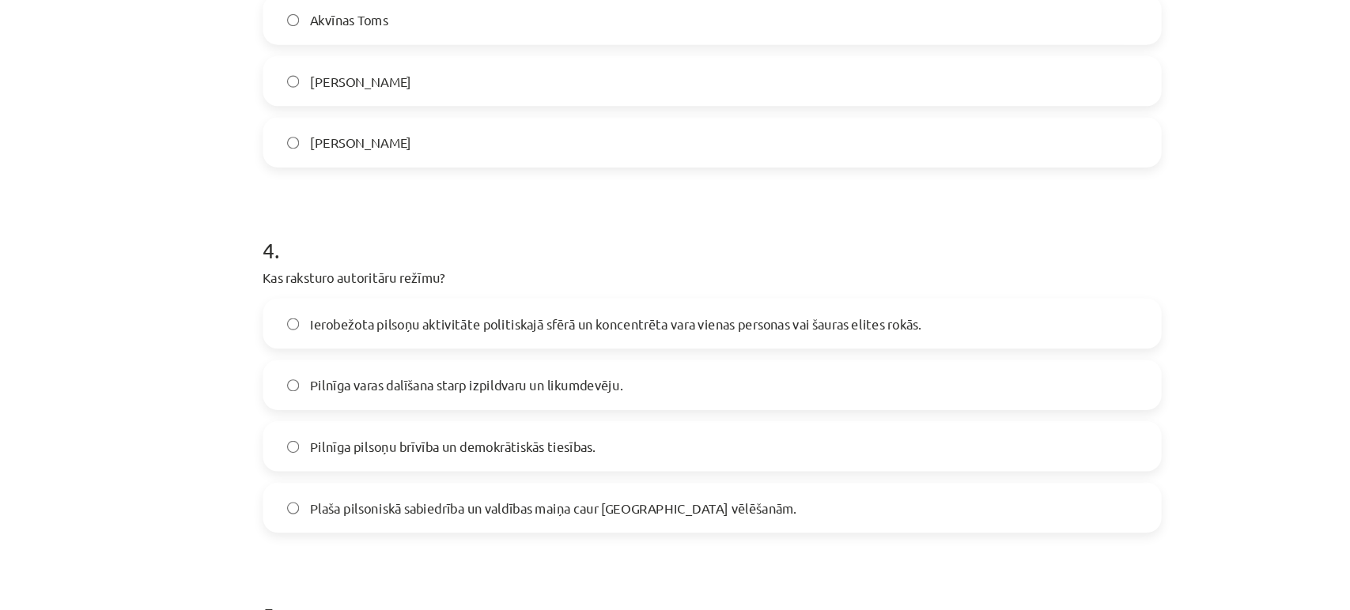
scroll to position [1025, 0]
click at [527, 330] on span "Ierobežota pilsoņu aktivitāte politiskajā sfērā un koncentrēta vara vienas pers…" at bounding box center [593, 323] width 519 height 17
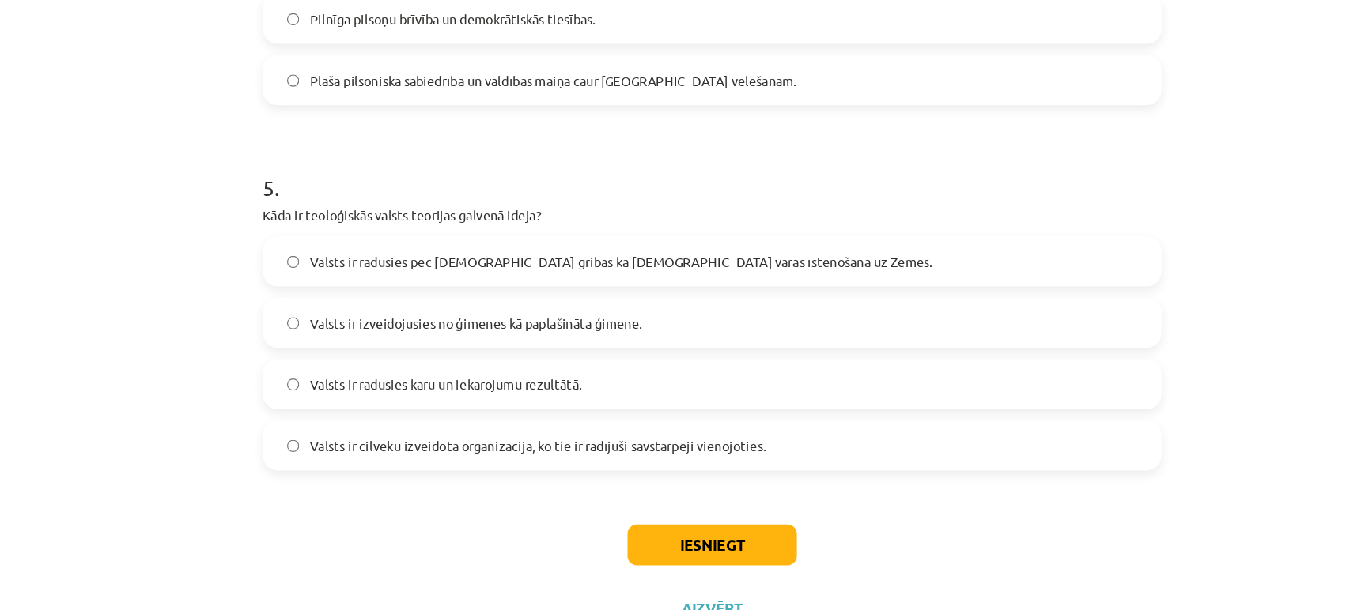
scroll to position [1391, 0]
click at [551, 274] on label "Valsts ir radusies pēc [DEMOGRAPHIC_DATA] gribas kā [DEMOGRAPHIC_DATA] varas īs…" at bounding box center [675, 267] width 761 height 40
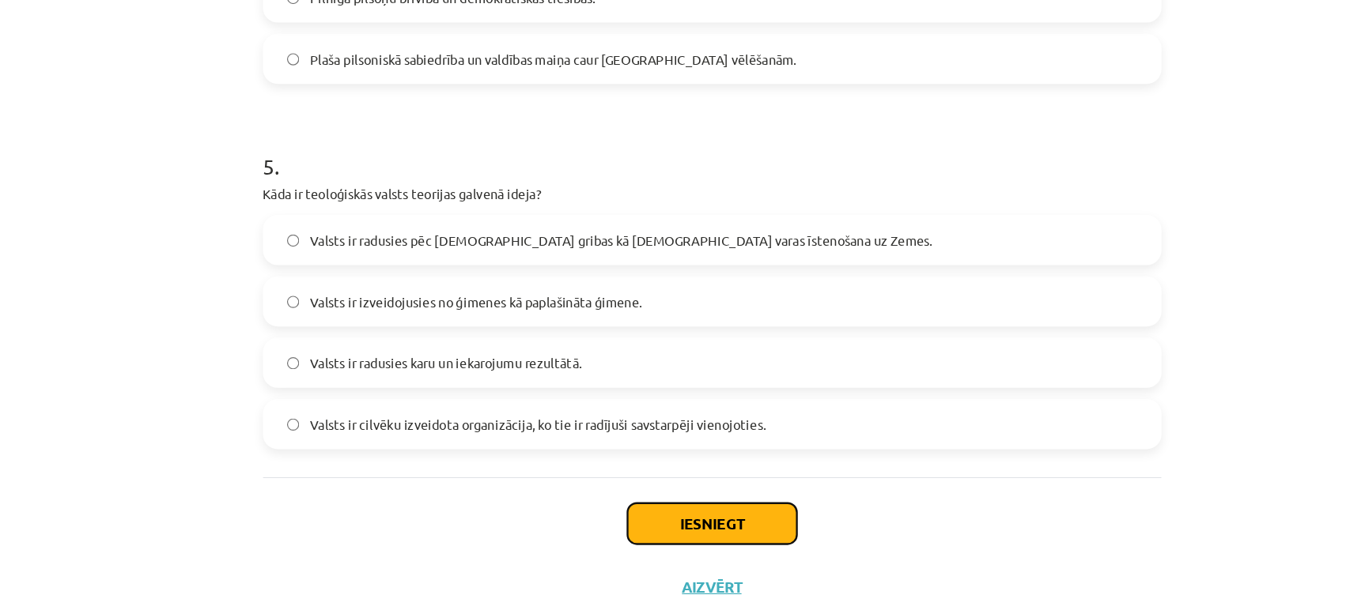
click at [663, 488] on button "Iesniegt" at bounding box center [675, 491] width 144 height 35
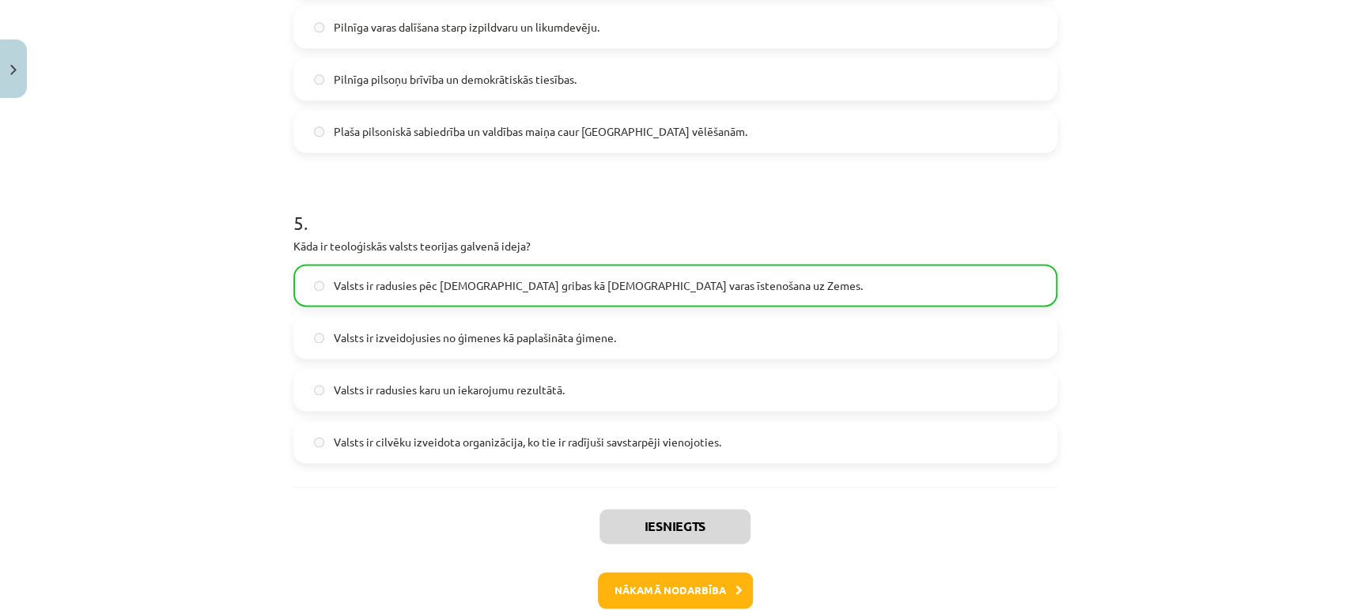
scroll to position [1459, 0]
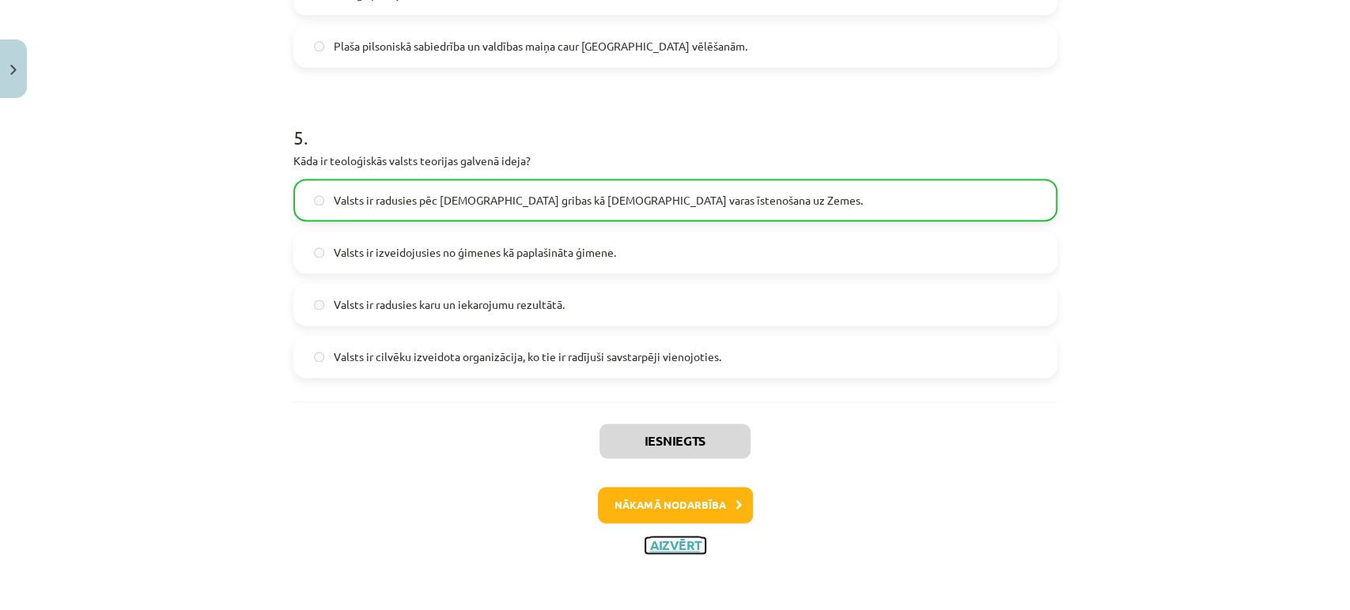
click at [672, 540] on button "Aizvērt" at bounding box center [675, 546] width 60 height 16
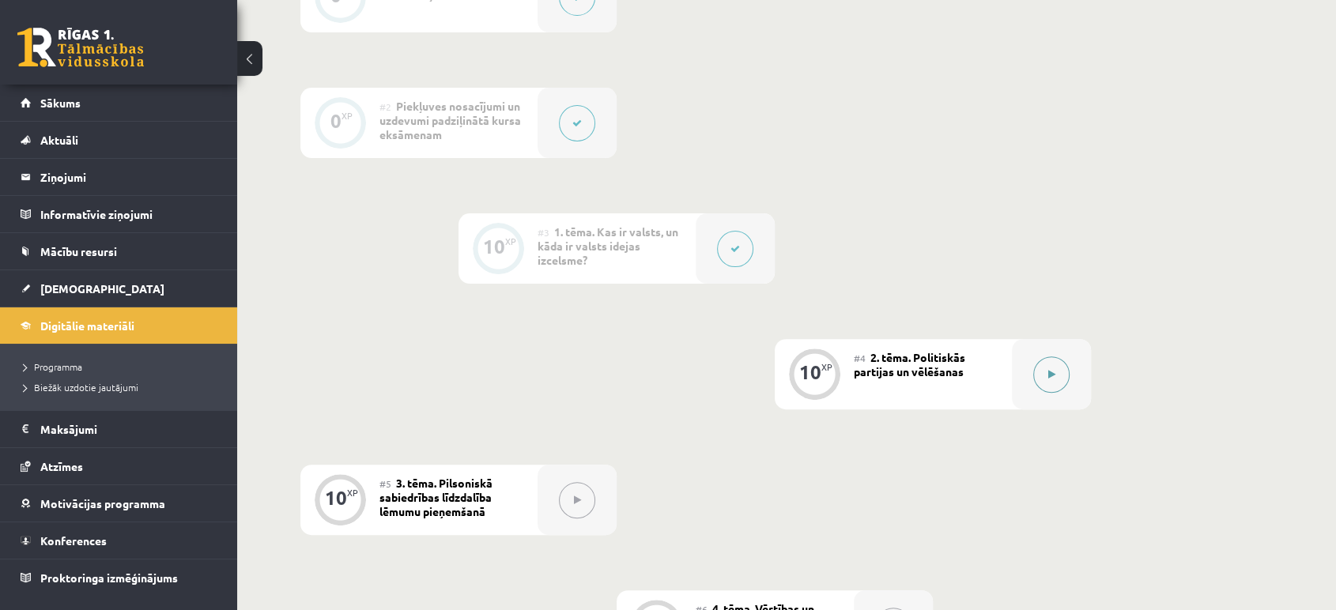
click at [1056, 375] on button at bounding box center [1051, 375] width 36 height 36
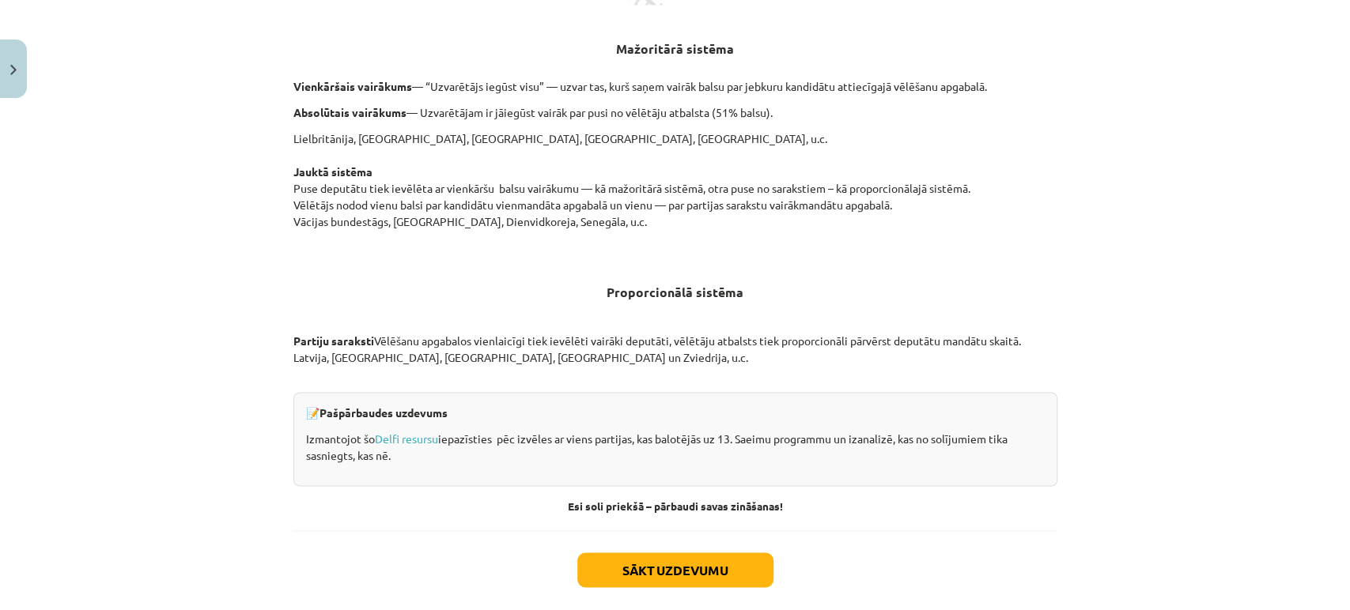
scroll to position [1587, 0]
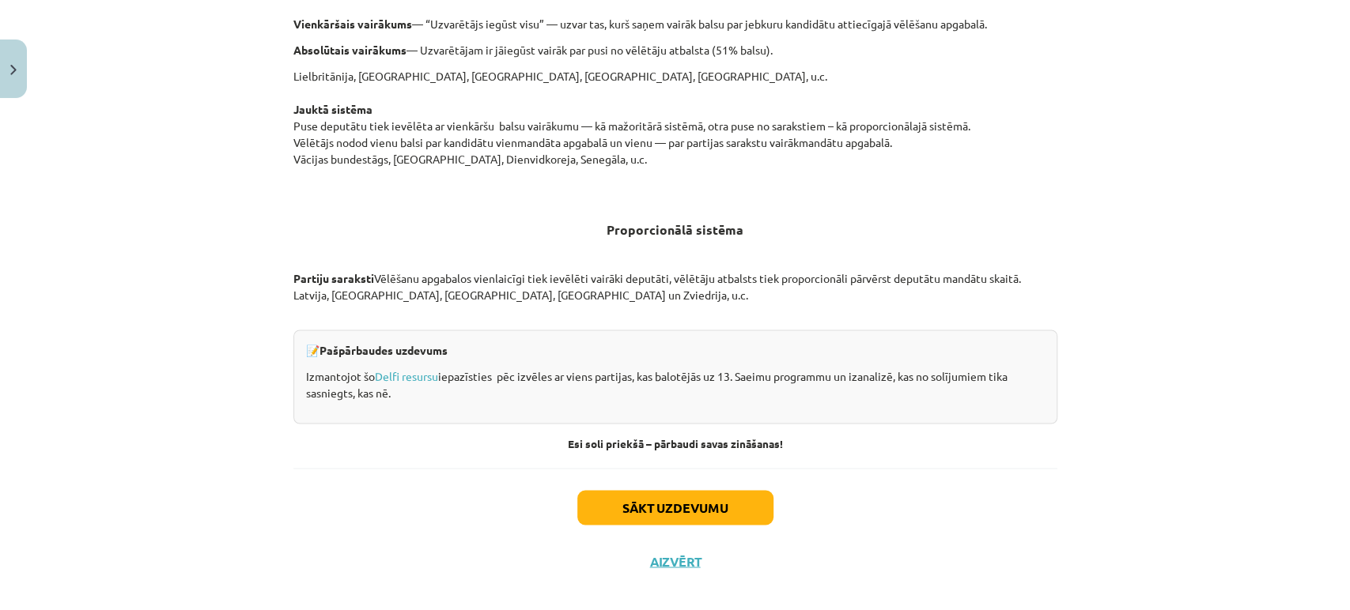
click at [669, 568] on div "Sākt uzdevumu Aizvērt" at bounding box center [675, 523] width 764 height 111
click at [671, 557] on button "Aizvērt" at bounding box center [675, 561] width 60 height 16
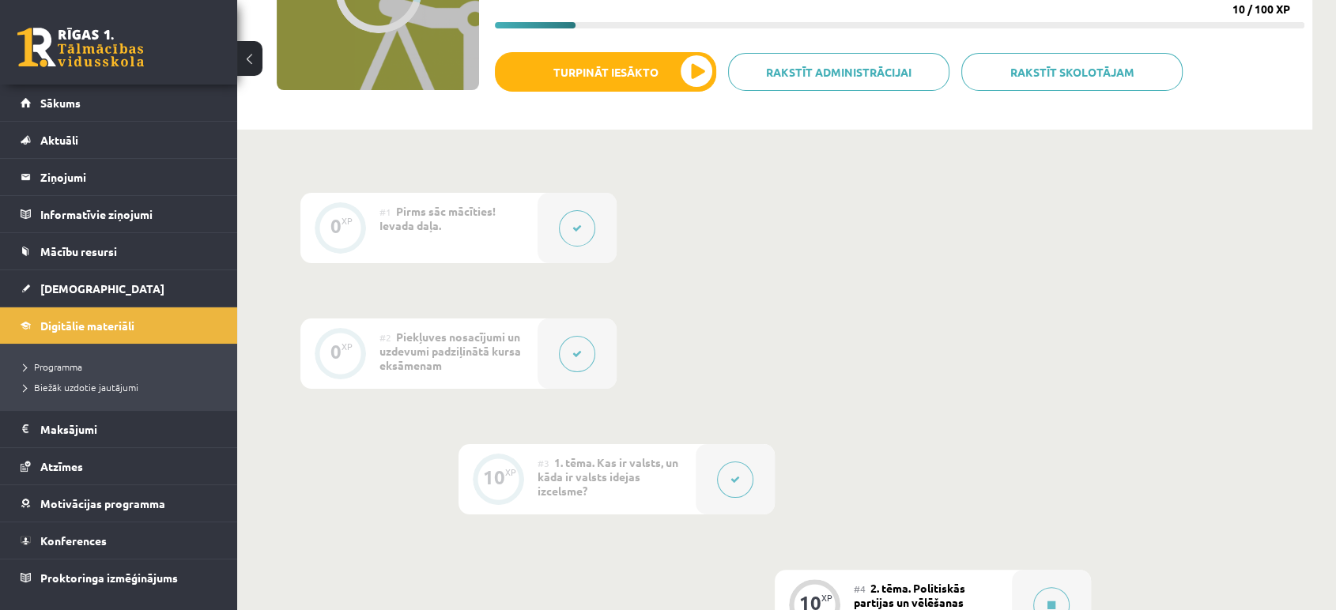
scroll to position [0, 0]
